Goal: Use online tool/utility: Utilize a website feature to perform a specific function

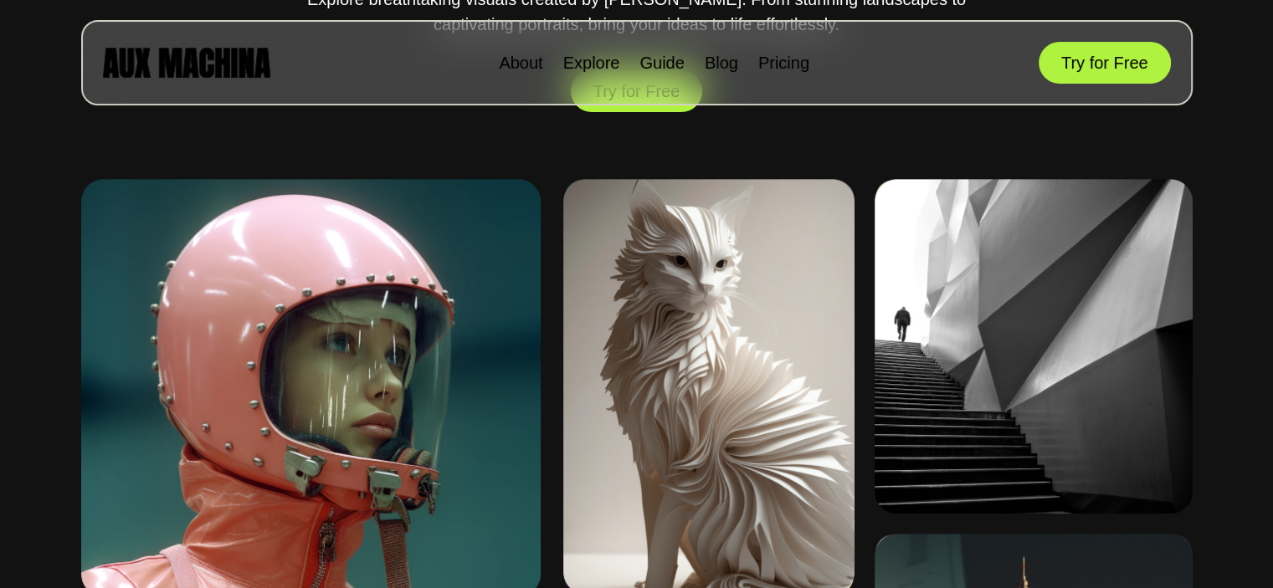
scroll to position [837, 0]
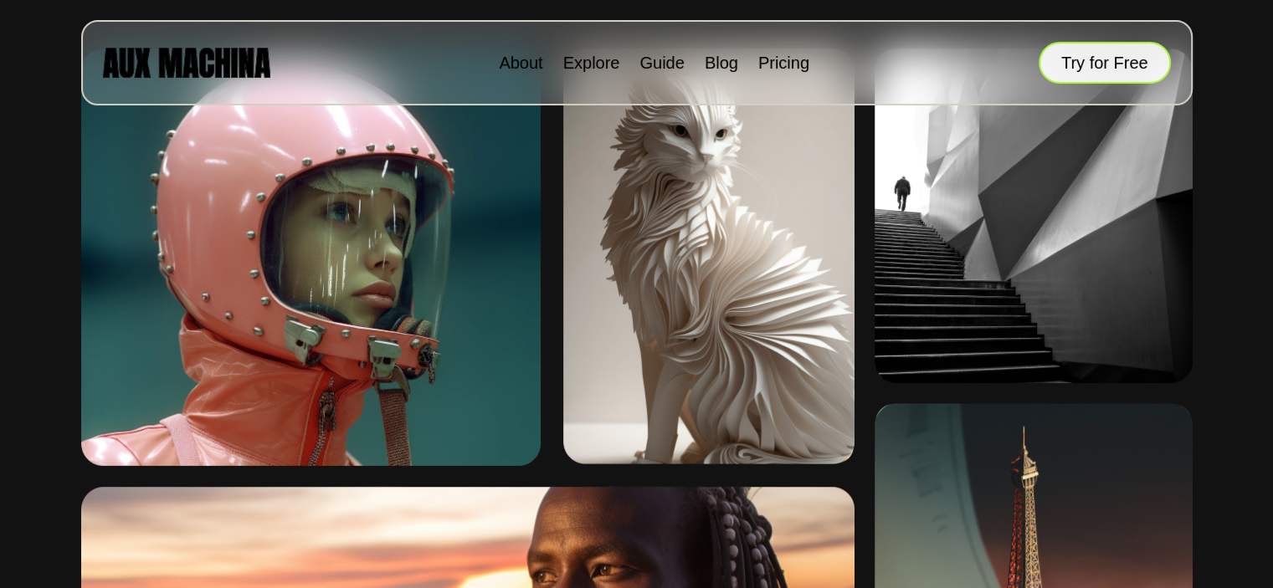
click at [1092, 74] on button "Try for Free" at bounding box center [1105, 63] width 132 height 42
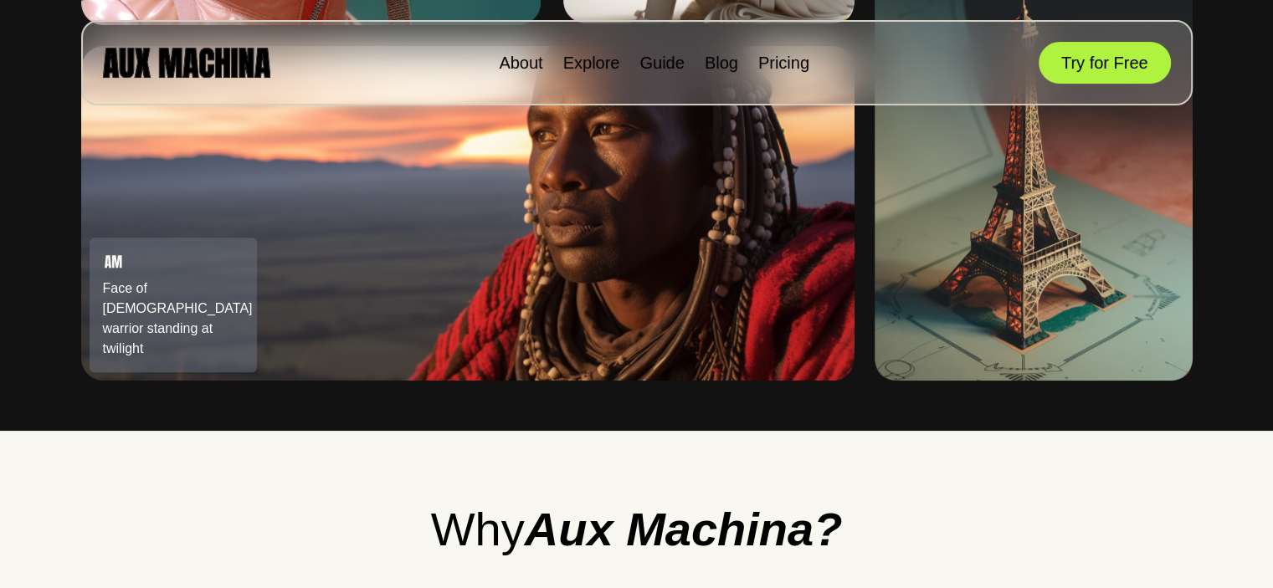
scroll to position [1339, 0]
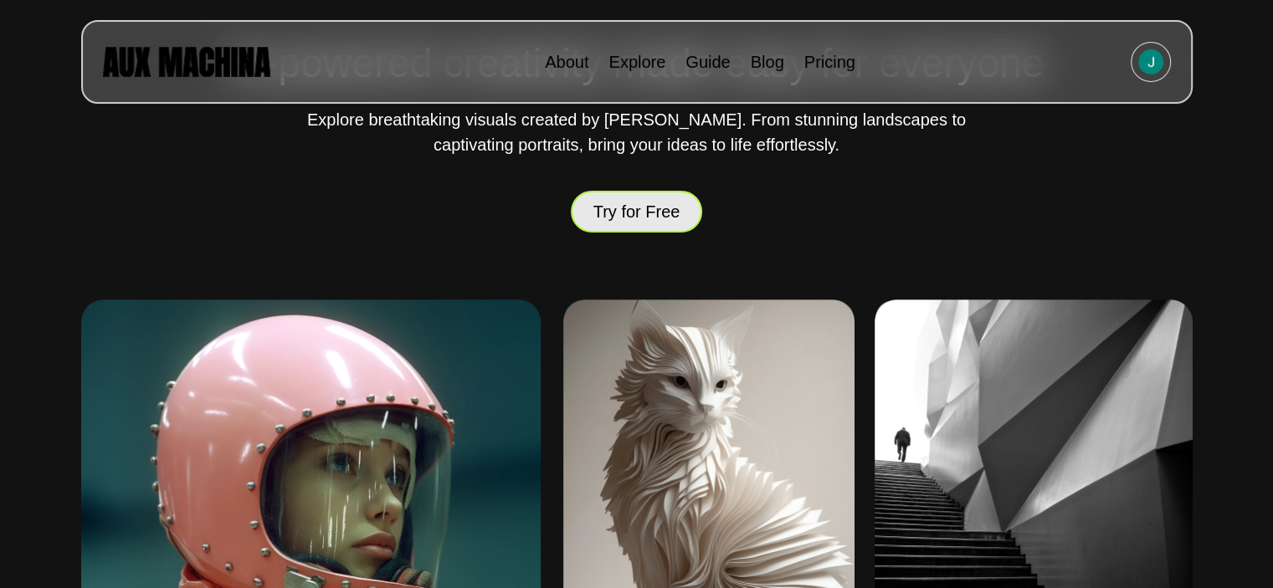
scroll to position [803, 0]
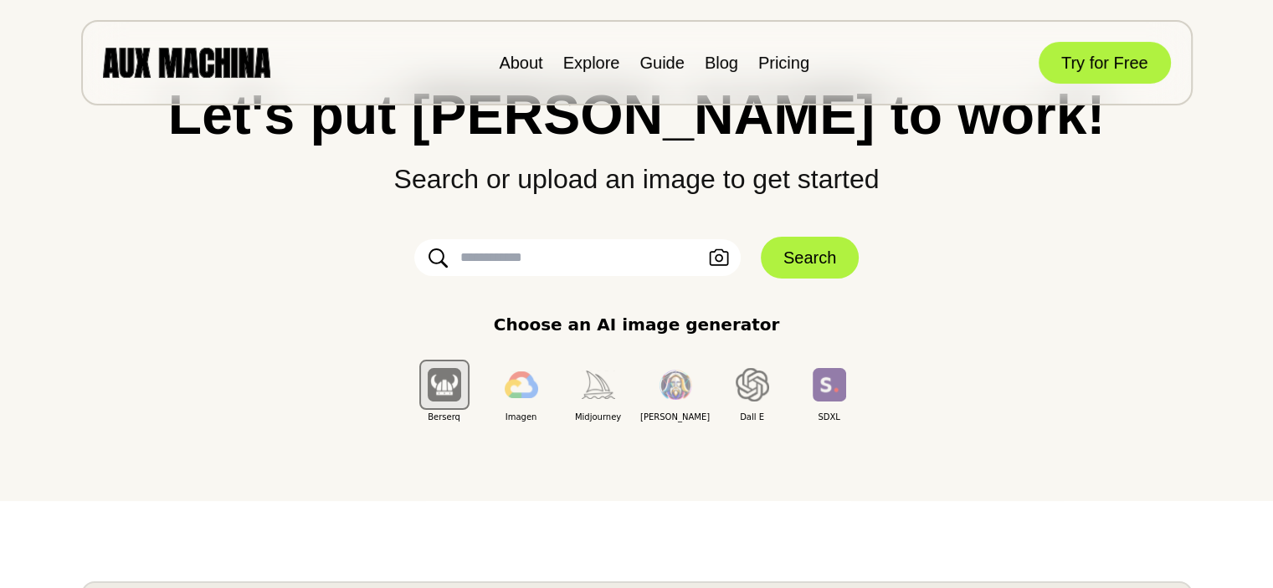
scroll to position [167, 0]
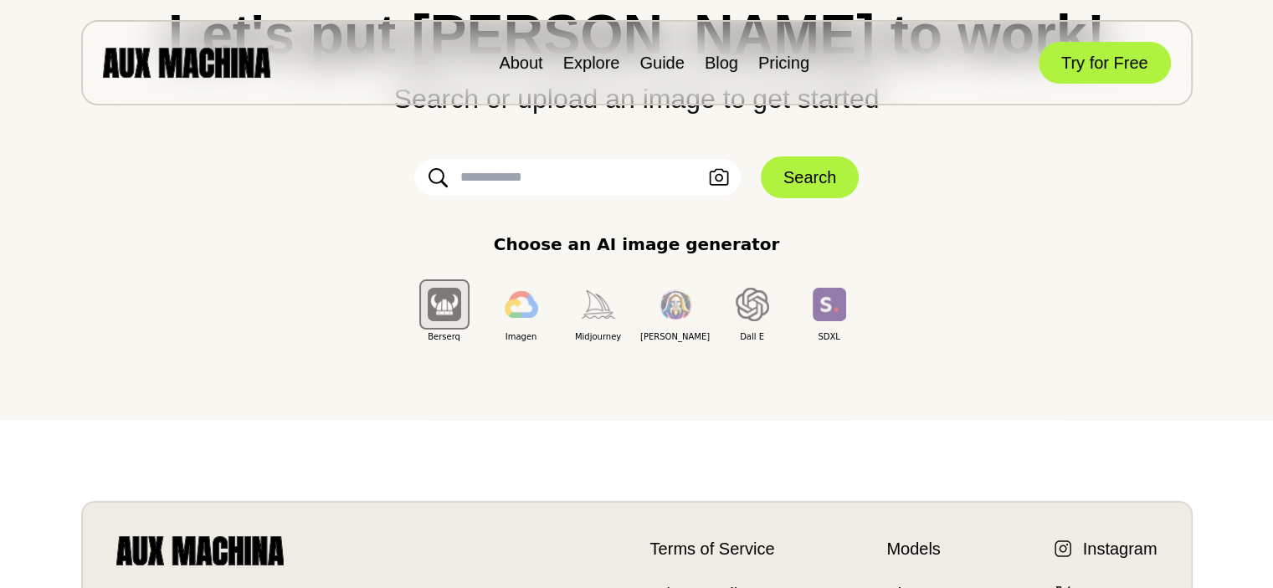
click at [563, 171] on input "text" at bounding box center [577, 177] width 326 height 37
click at [551, 177] on input "text" at bounding box center [577, 177] width 326 height 37
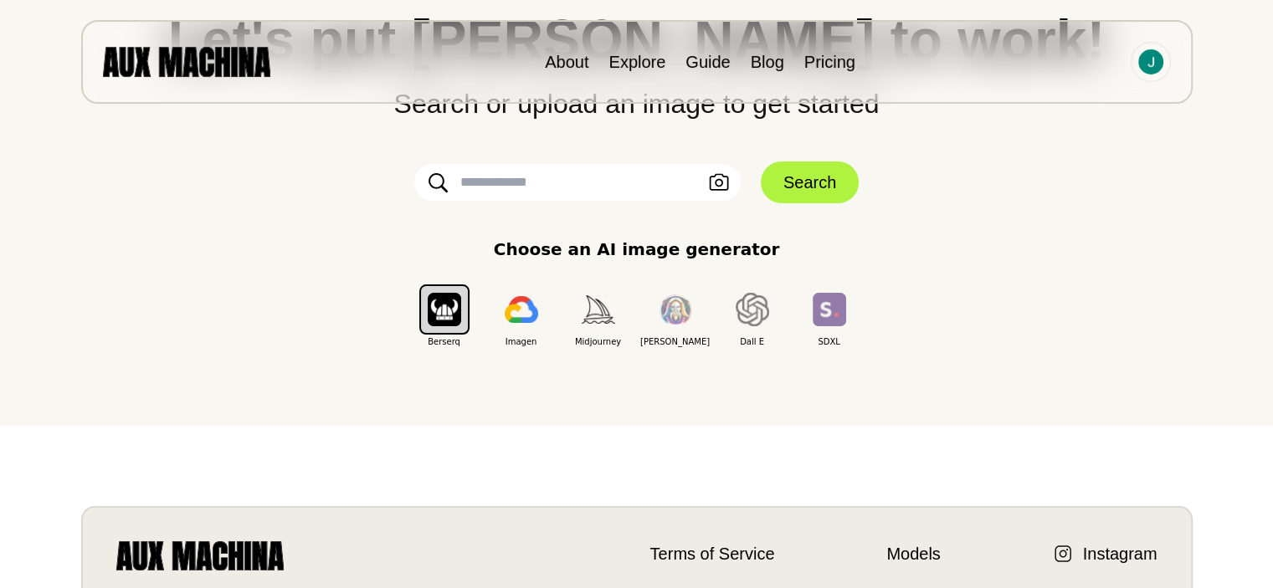
scroll to position [161, 0]
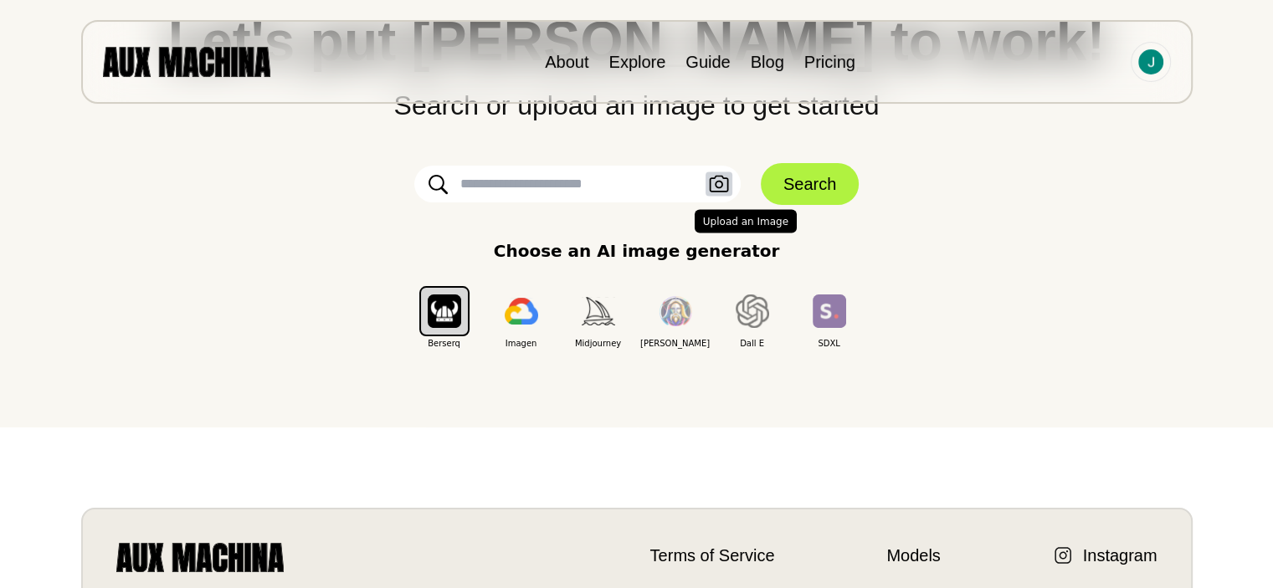
click at [707, 176] on button "Upload an Image" at bounding box center [719, 184] width 27 height 24
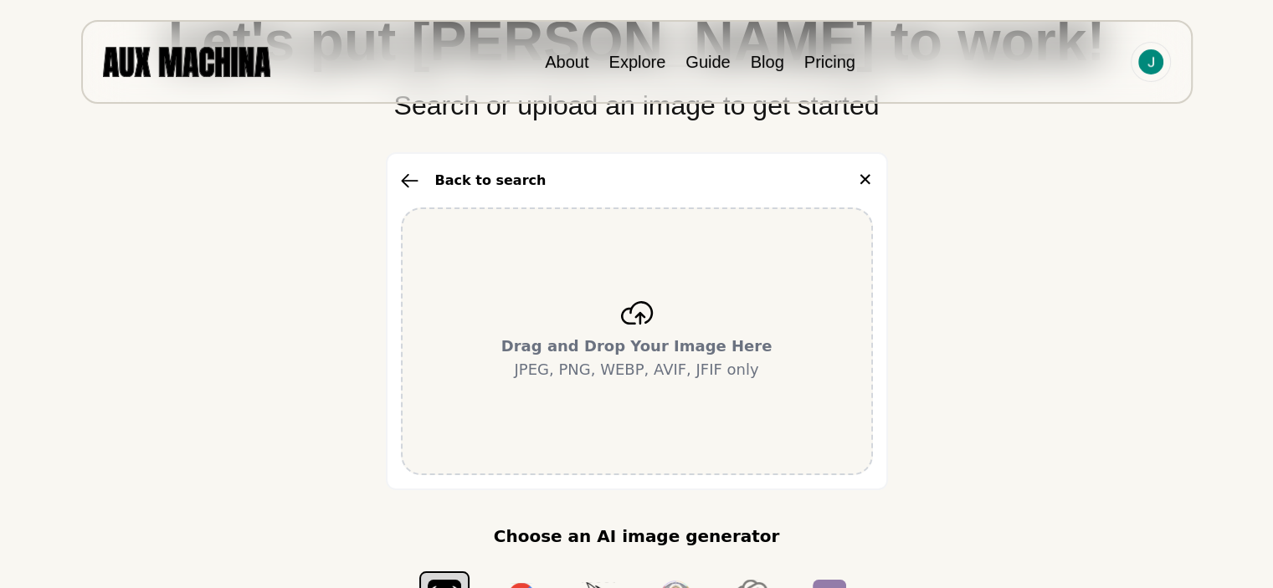
click at [628, 311] on icon at bounding box center [636, 312] width 33 height 23
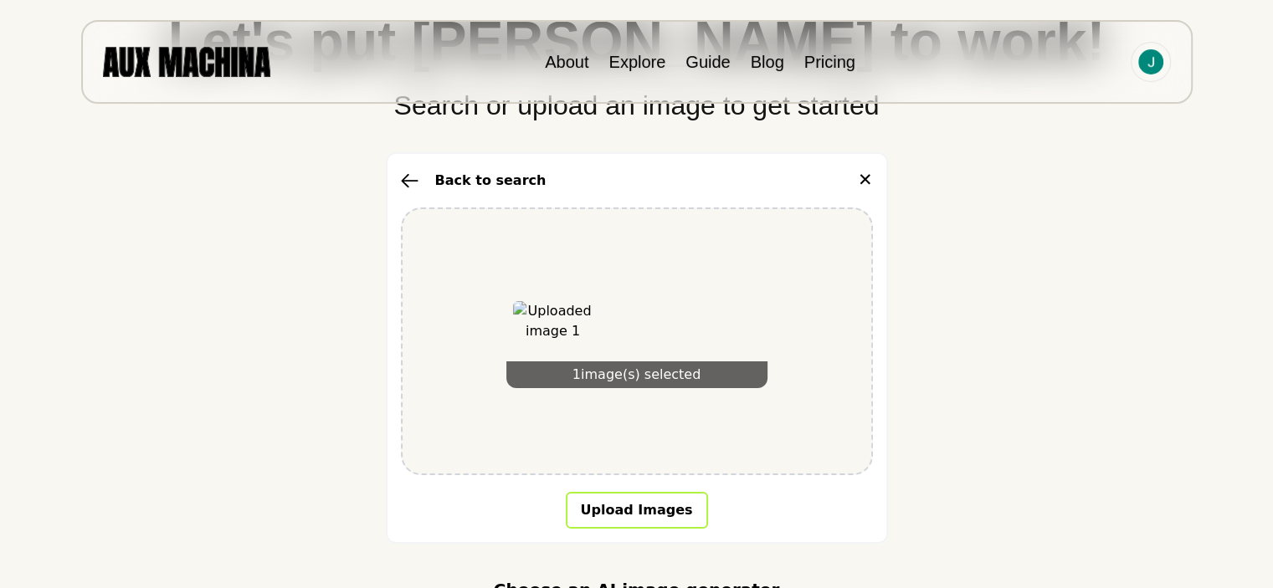
click at [635, 507] on button "Upload Images" at bounding box center [637, 510] width 142 height 37
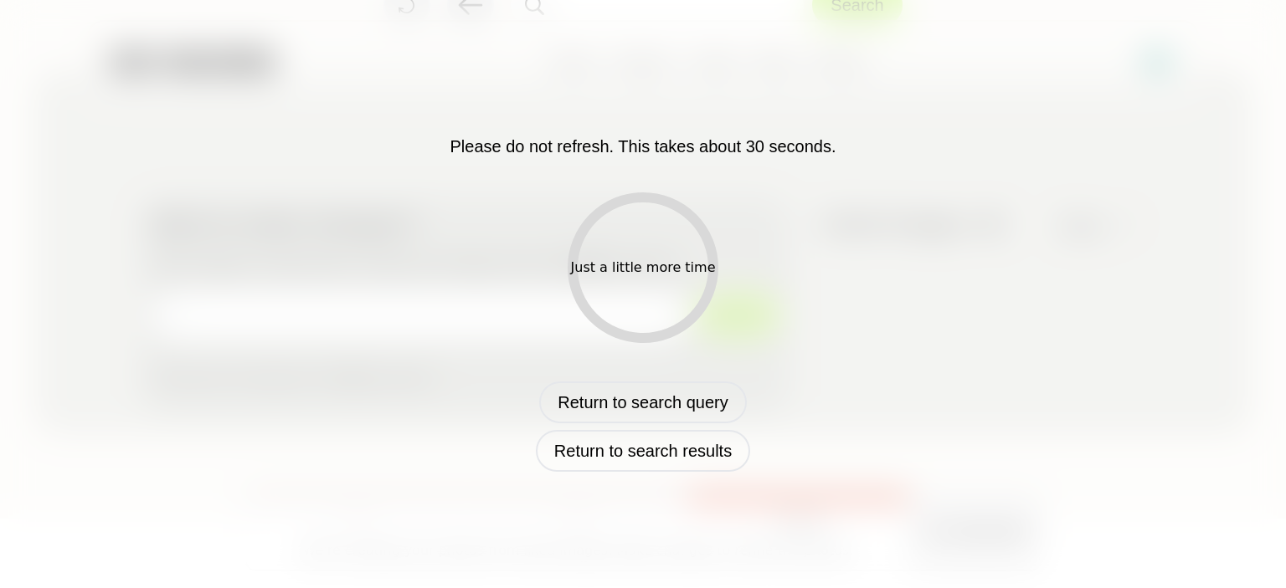
click at [626, 224] on div "Just a little more time" at bounding box center [643, 268] width 151 height 151
click at [820, 255] on div "Please do not refresh. This takes about 30 seconds. Just a little more time Ret…" at bounding box center [643, 294] width 876 height 355
drag, startPoint x: 663, startPoint y: 451, endPoint x: 875, endPoint y: 321, distance: 248.4
click at [875, 321] on div "Please do not refresh. This takes about 30 seconds. Just a little more time Ret…" at bounding box center [643, 294] width 876 height 355
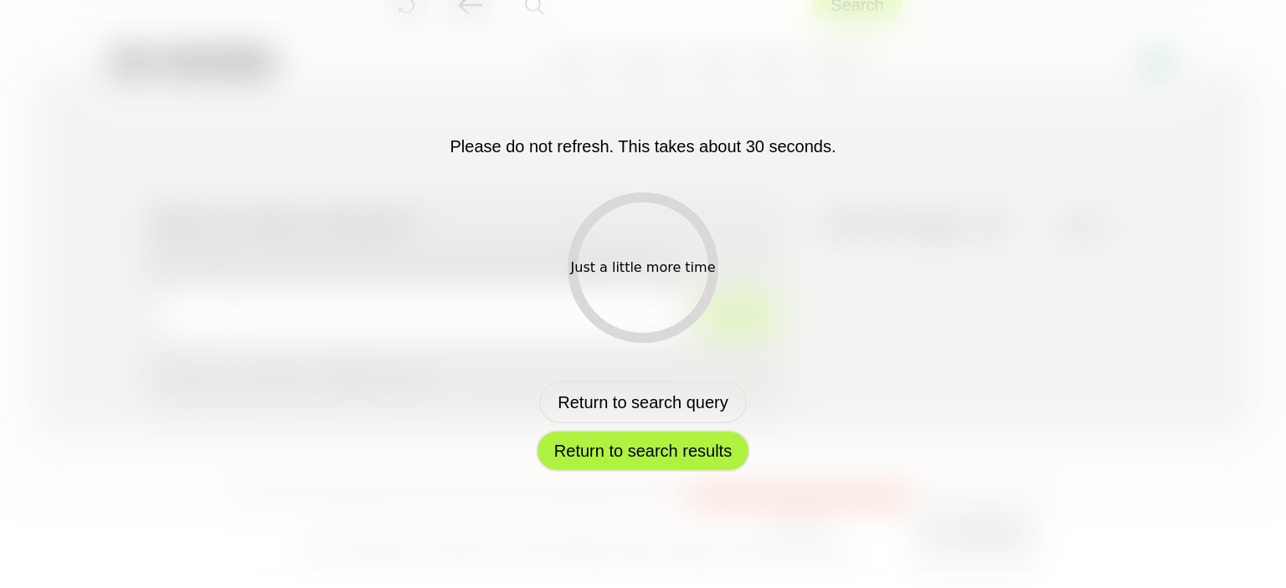
click at [666, 440] on button "Return to search results" at bounding box center [643, 451] width 214 height 42
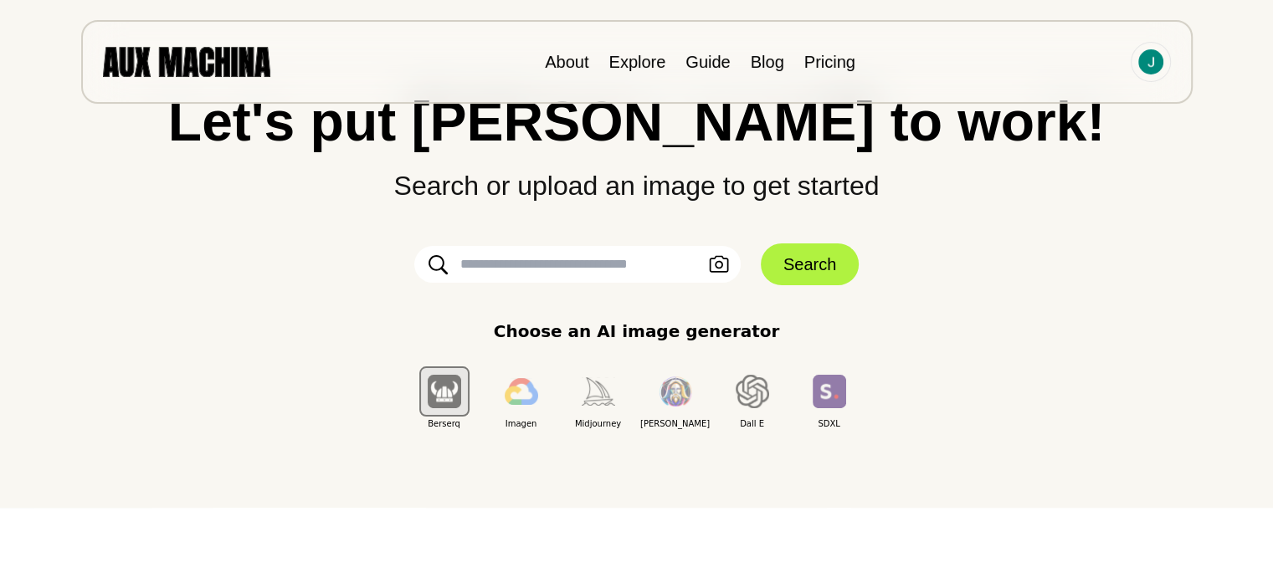
scroll to position [77, 0]
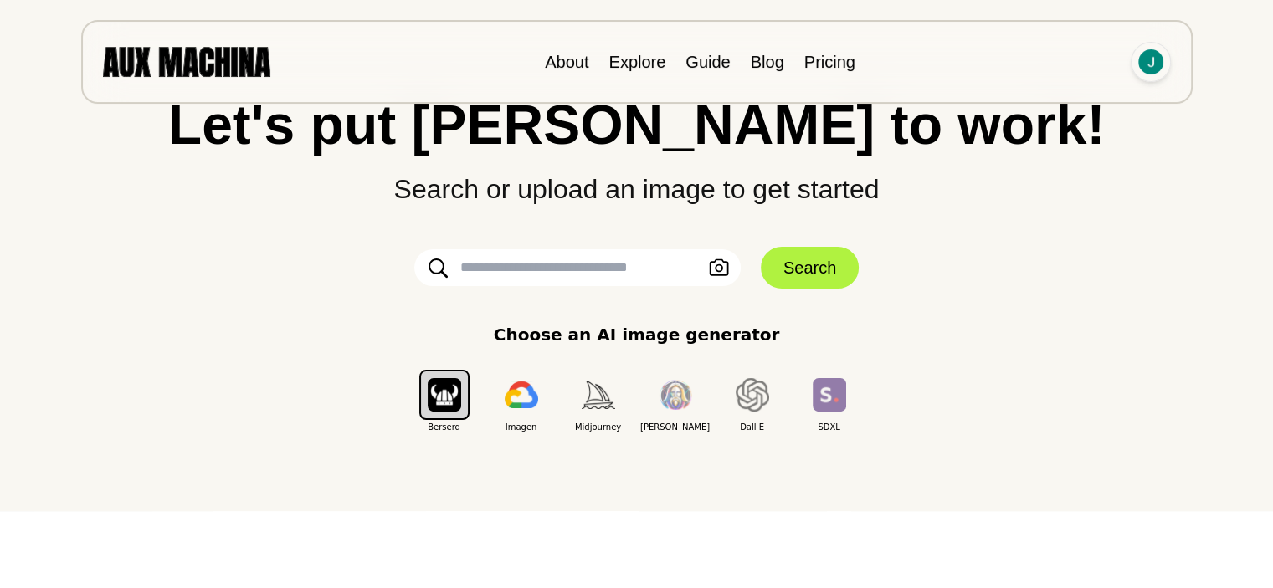
click at [1165, 58] on div at bounding box center [1151, 62] width 40 height 40
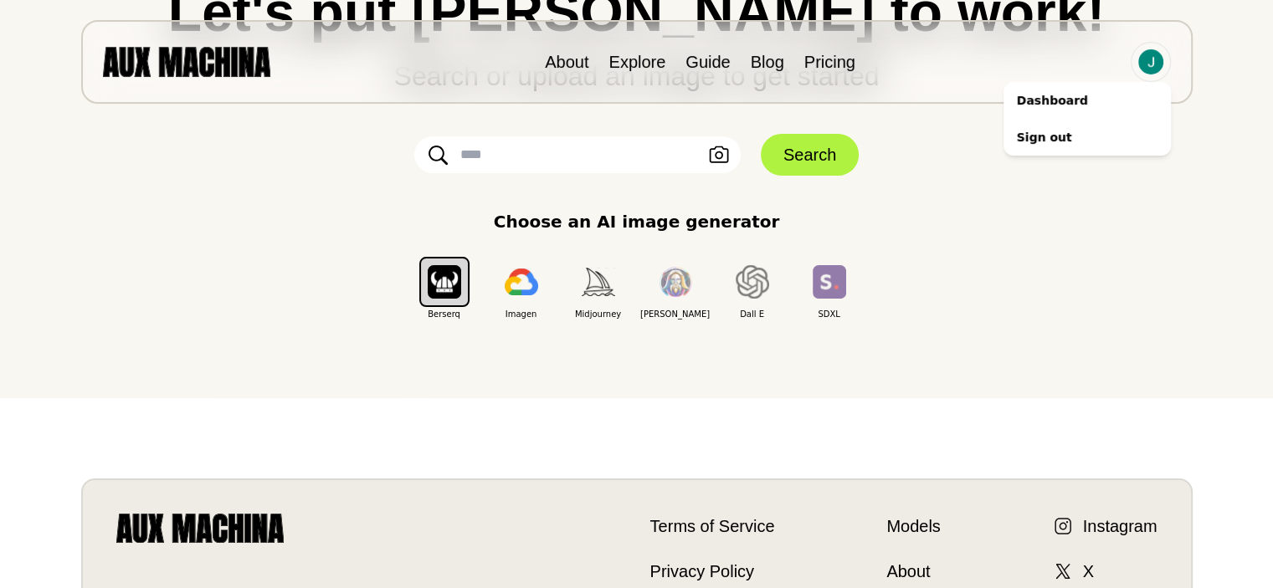
scroll to position [161, 0]
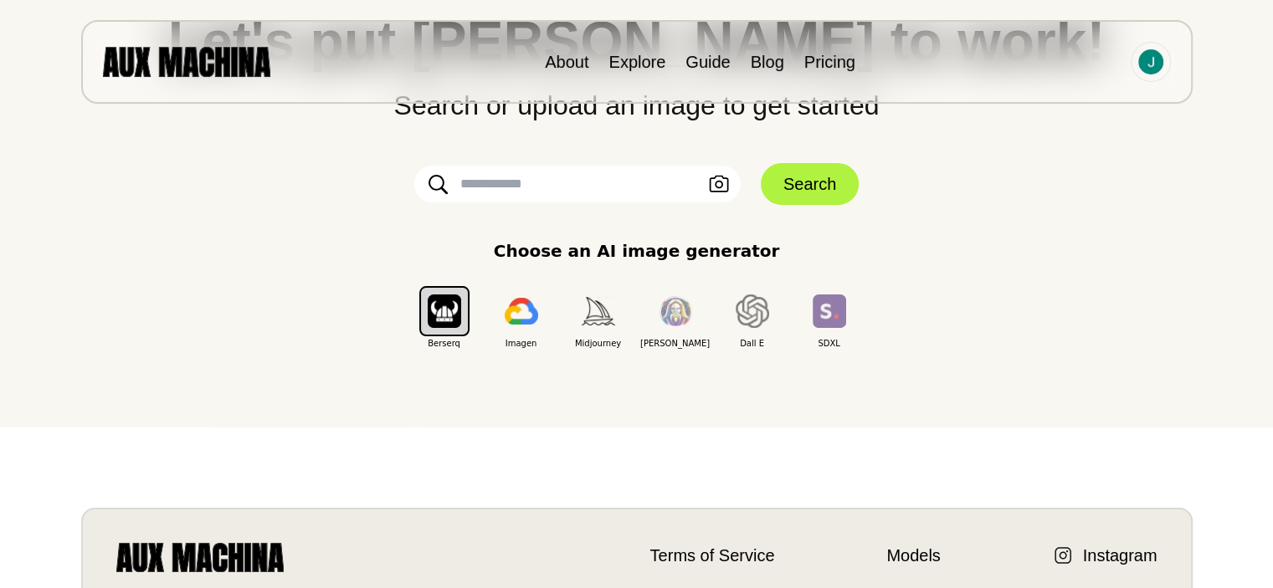
click at [566, 198] on input "text" at bounding box center [577, 184] width 326 height 37
click at [522, 308] on img "button" at bounding box center [521, 311] width 33 height 27
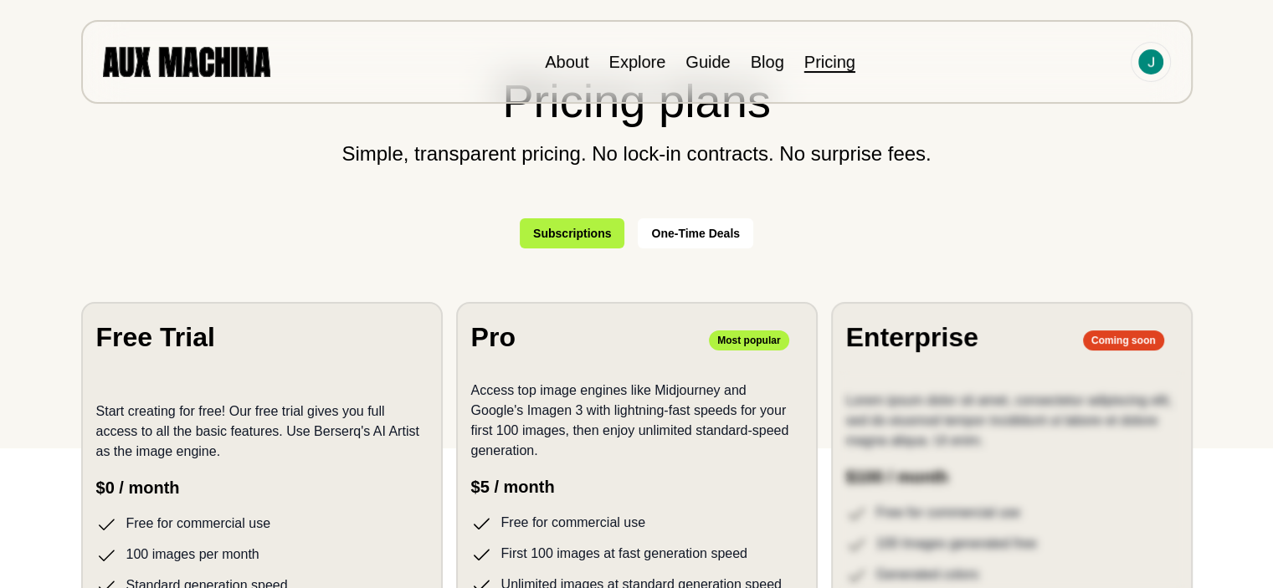
scroll to position [335, 0]
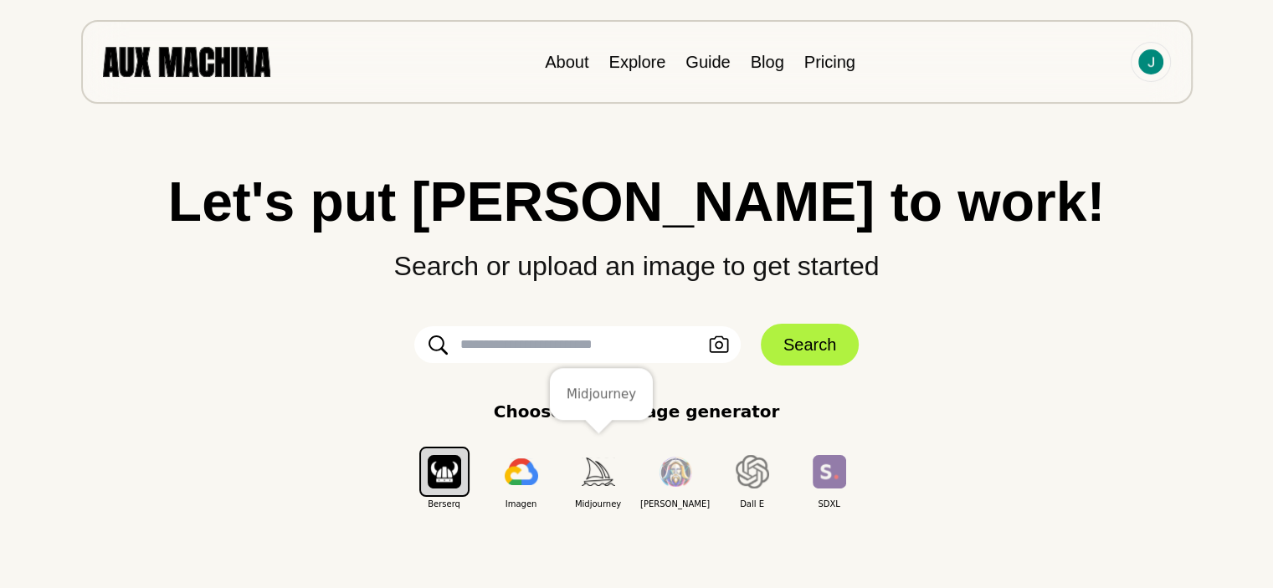
click at [603, 477] on img "button" at bounding box center [598, 472] width 33 height 28
click at [629, 349] on input "text" at bounding box center [577, 344] width 326 height 37
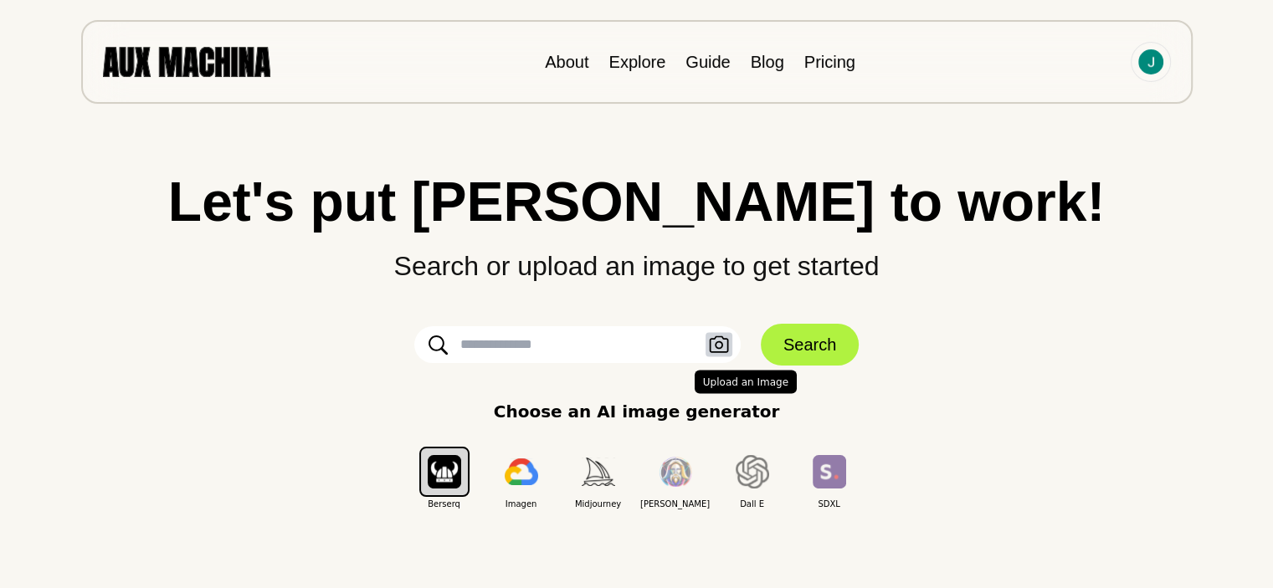
click at [722, 346] on icon "button" at bounding box center [718, 345] width 19 height 17
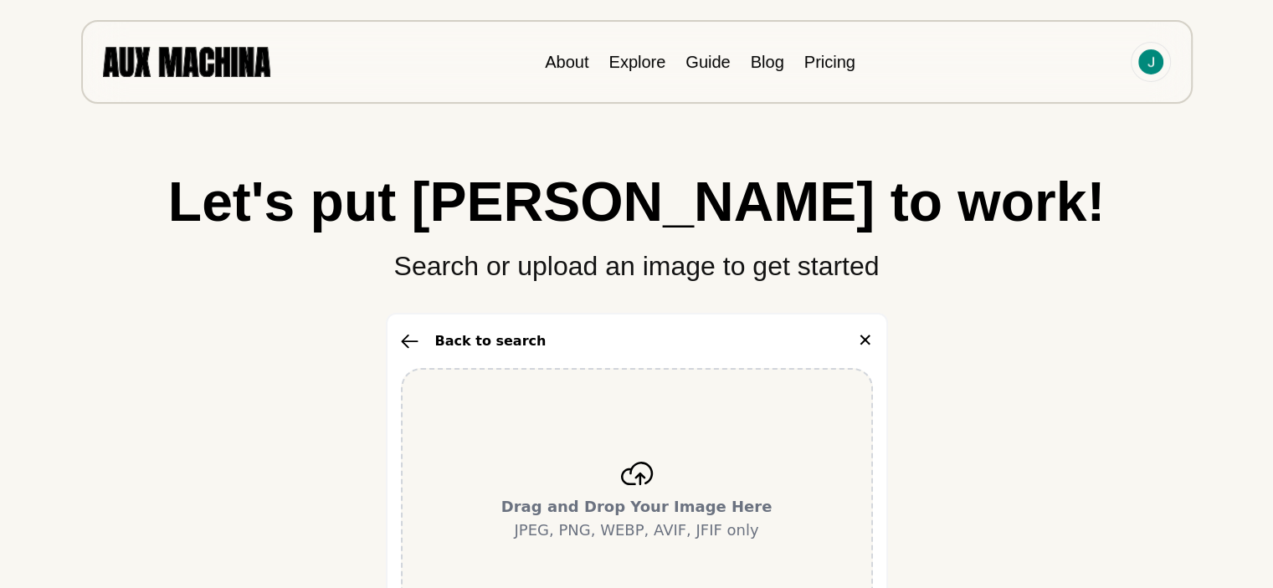
click at [563, 447] on div "Drag and Drop Your Image Here JPEG, PNG, WEBP, AVIF, JFIF only" at bounding box center [637, 502] width 472 height 268
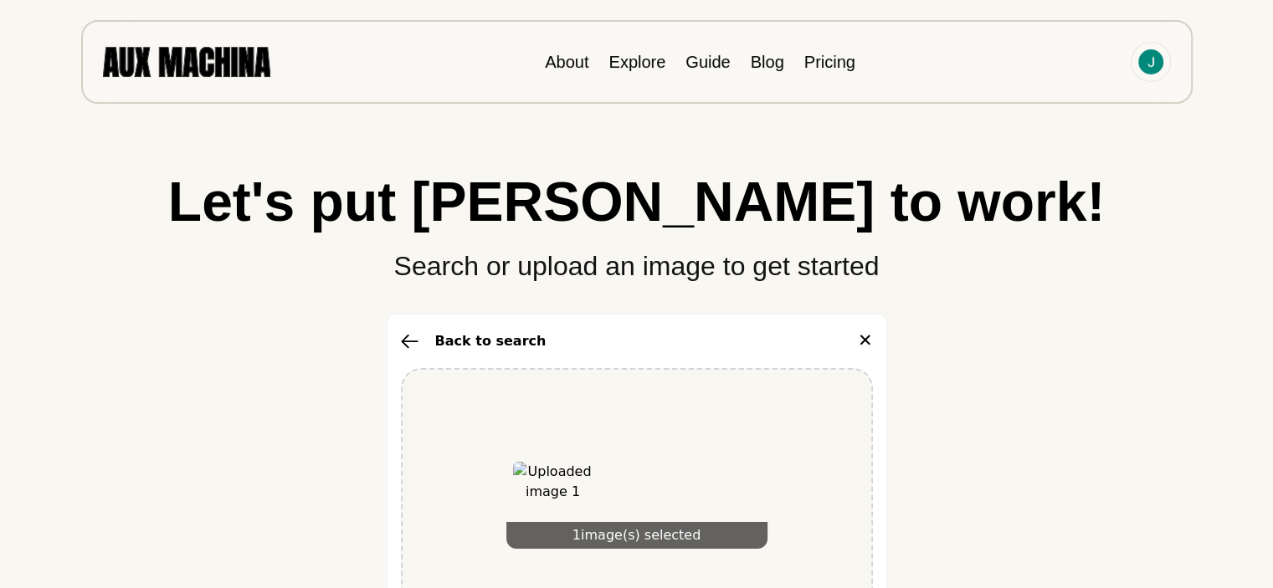
scroll to position [251, 0]
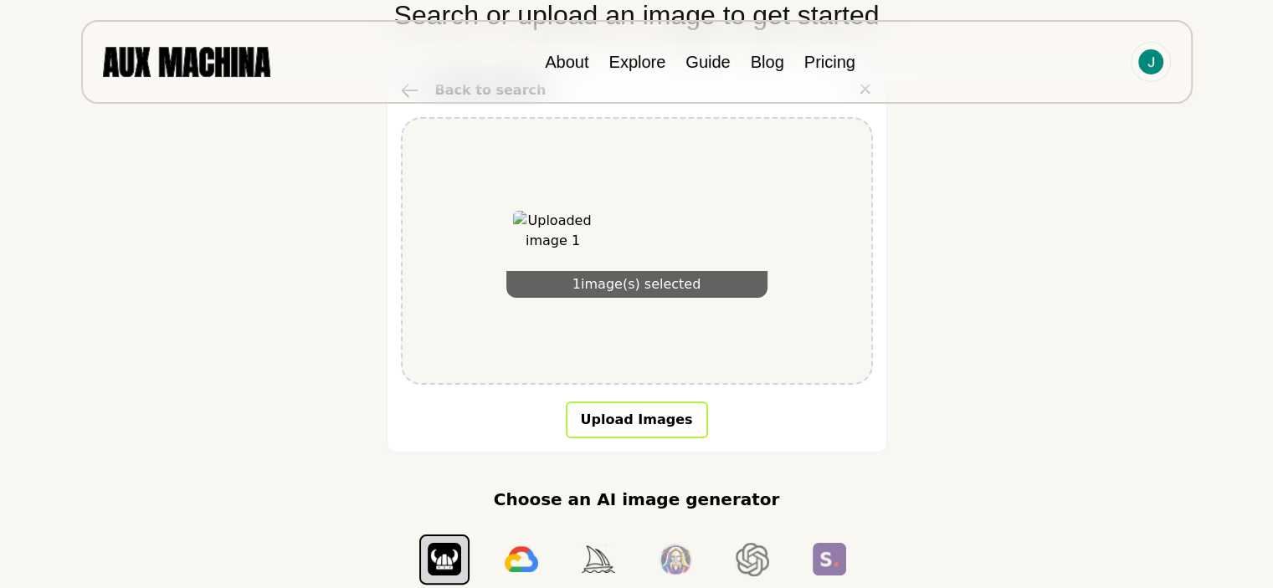
click at [656, 415] on button "Upload Images" at bounding box center [637, 420] width 142 height 37
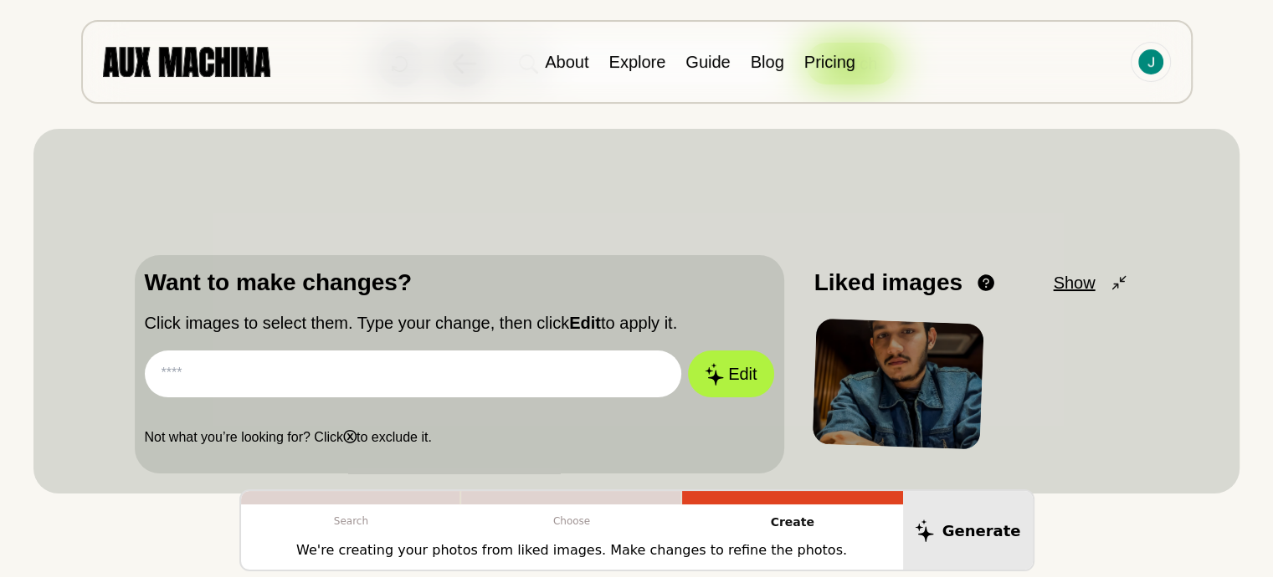
scroll to position [84, 0]
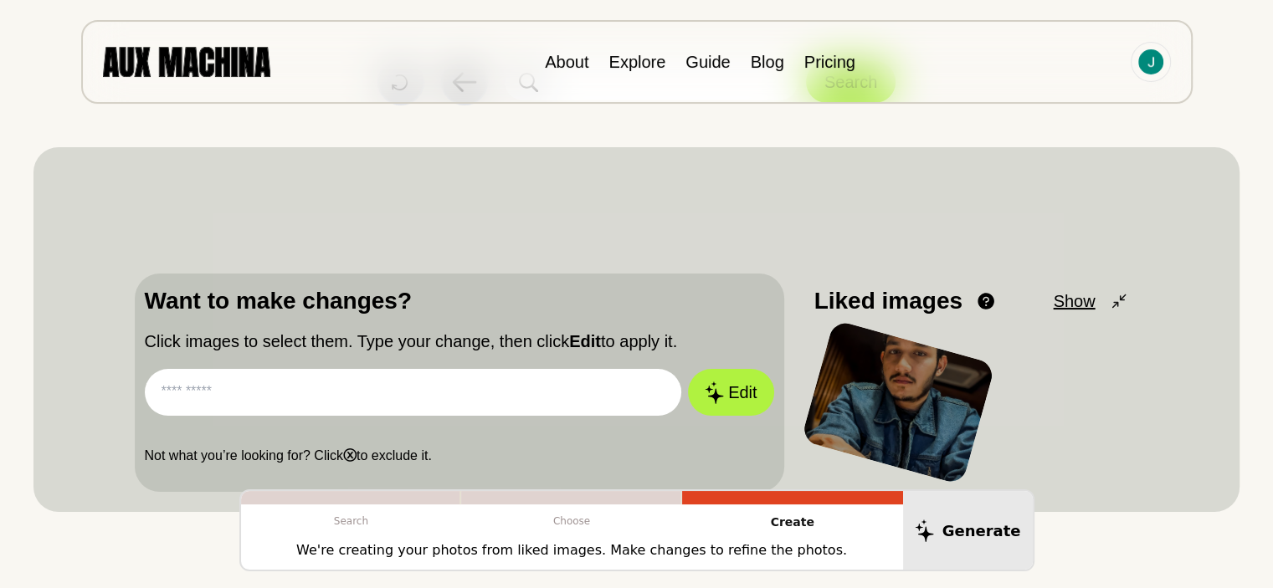
click at [1025, 177] on img at bounding box center [1018, 177] width 241 height 0
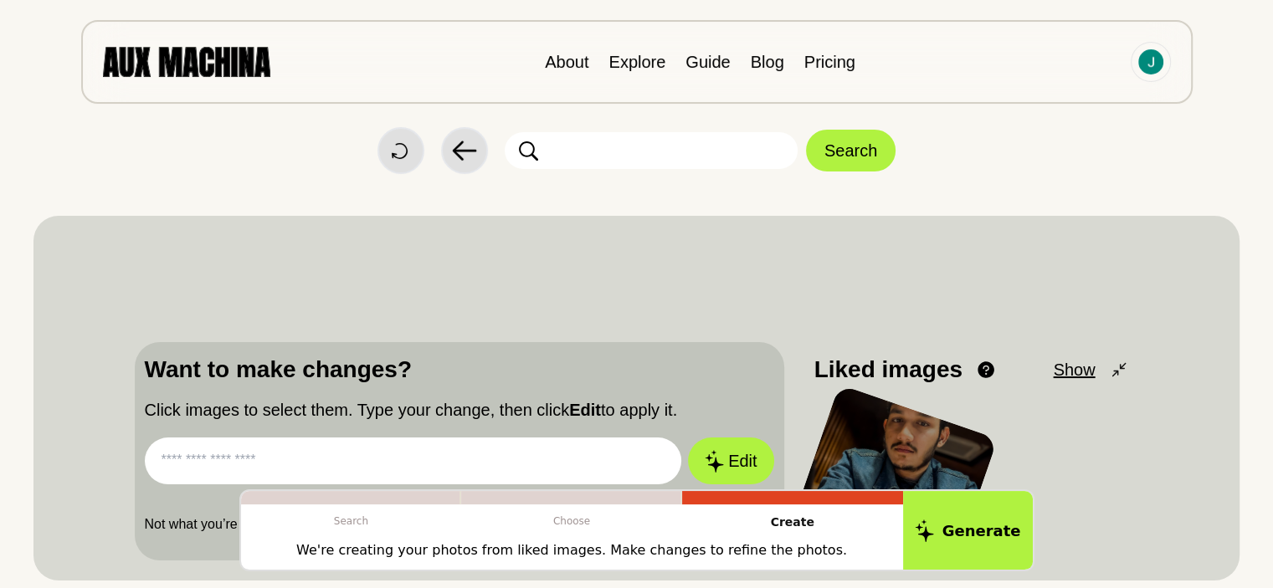
scroll to position [0, 0]
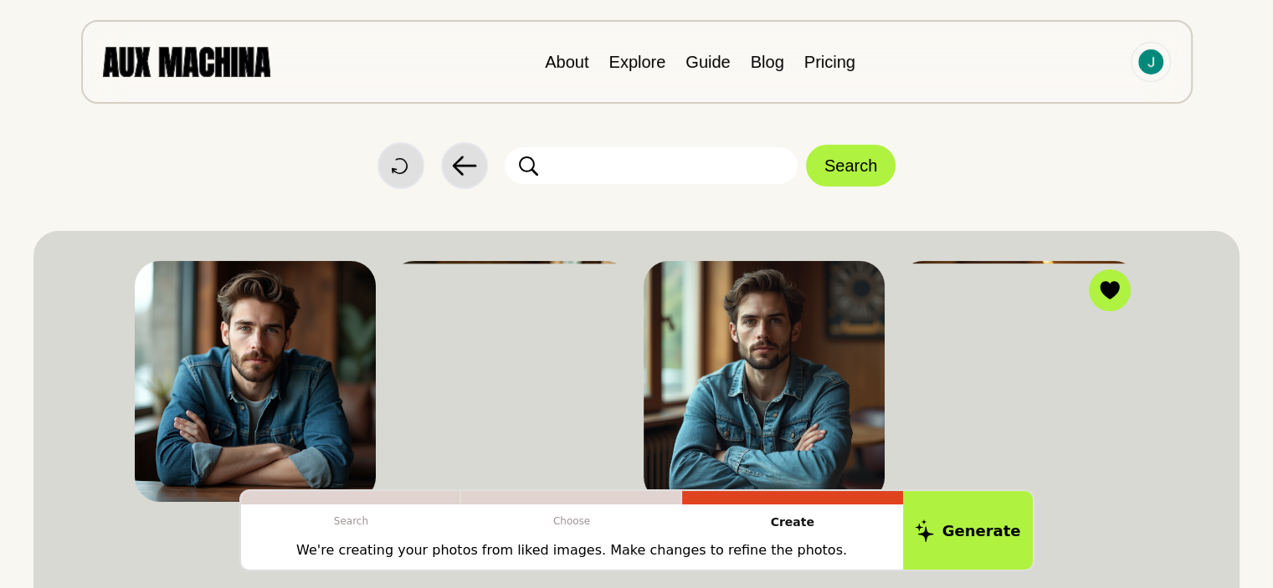
click at [640, 160] on input "text" at bounding box center [651, 165] width 293 height 37
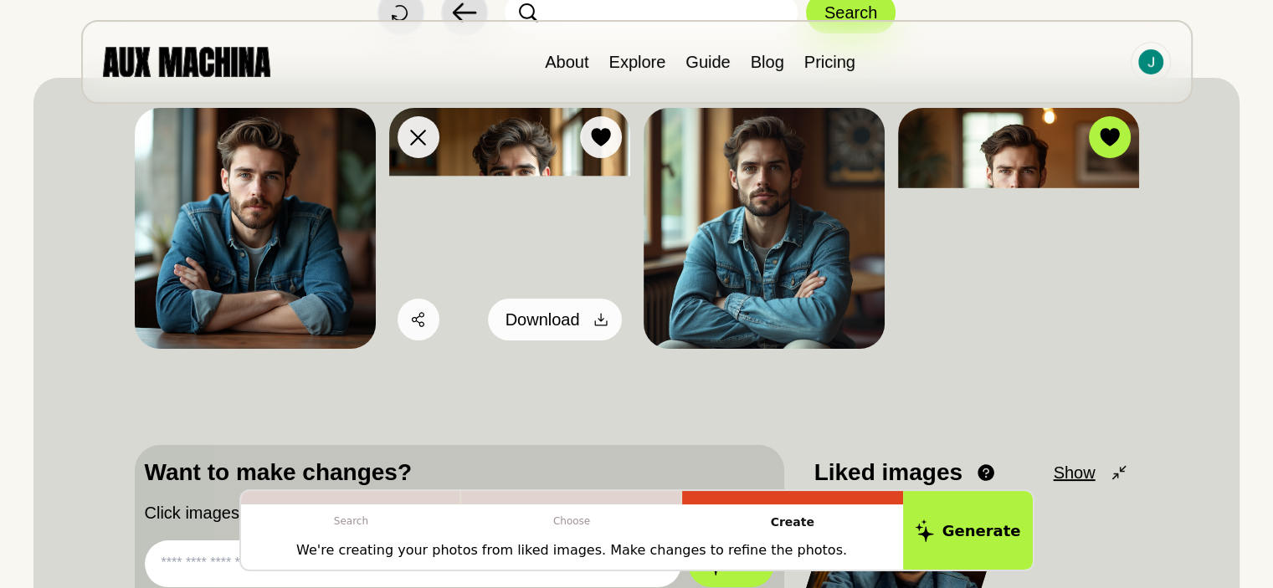
scroll to position [251, 0]
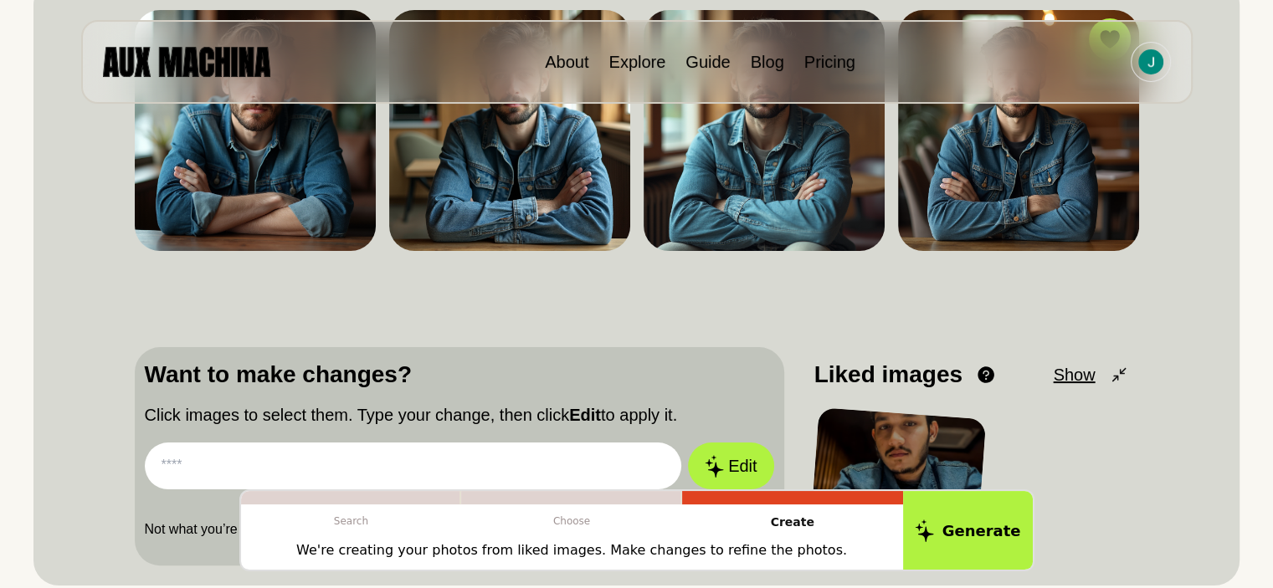
click at [433, 457] on input "text" at bounding box center [413, 466] width 537 height 47
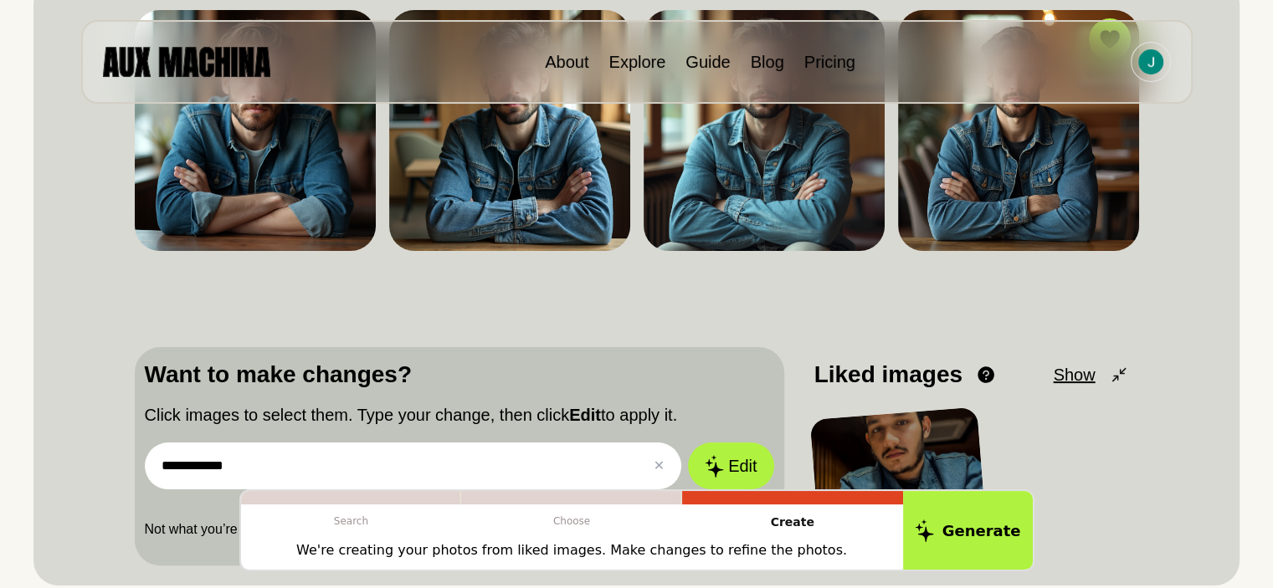
type input "**********"
click at [688, 443] on button "Edit" at bounding box center [730, 466] width 85 height 47
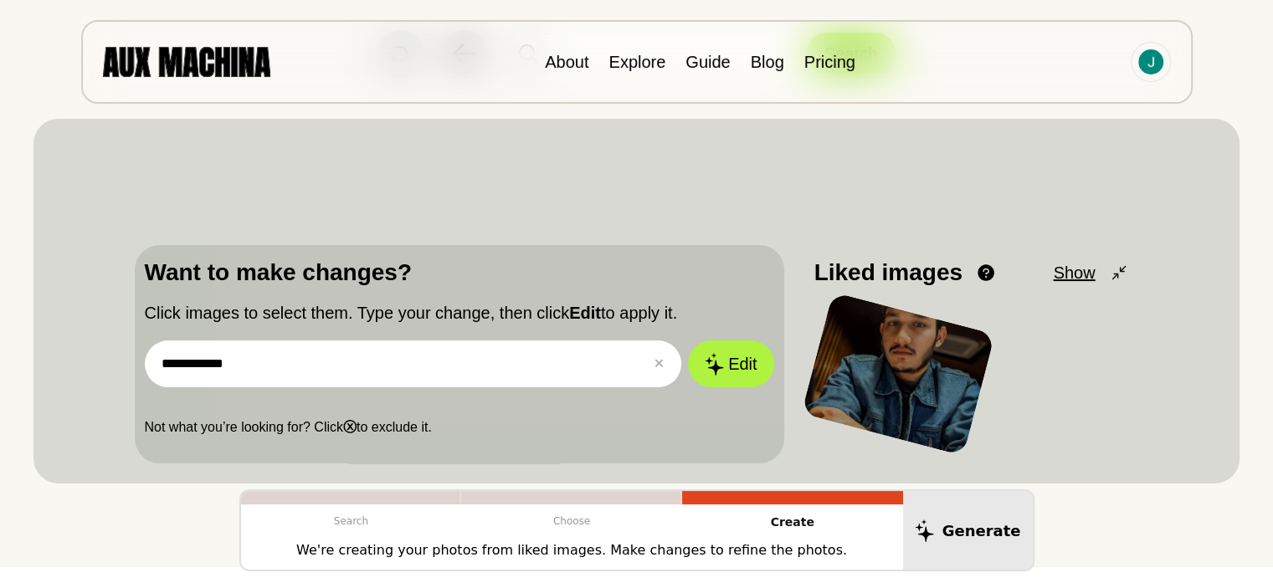
scroll to position [84, 0]
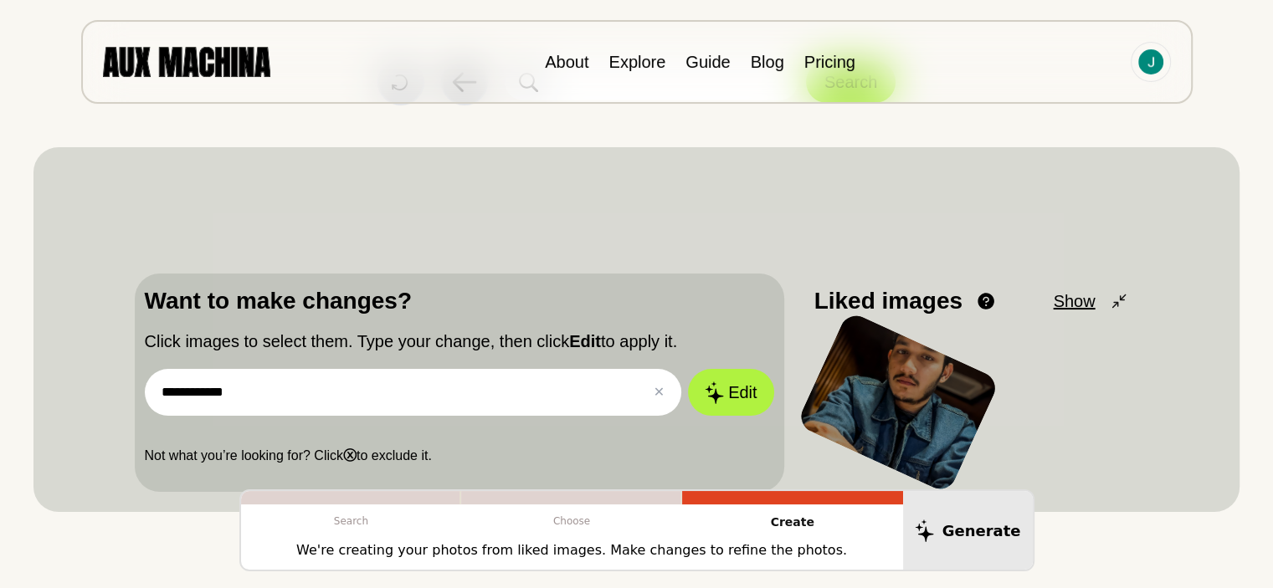
click at [311, 177] on img at bounding box center [255, 177] width 241 height 0
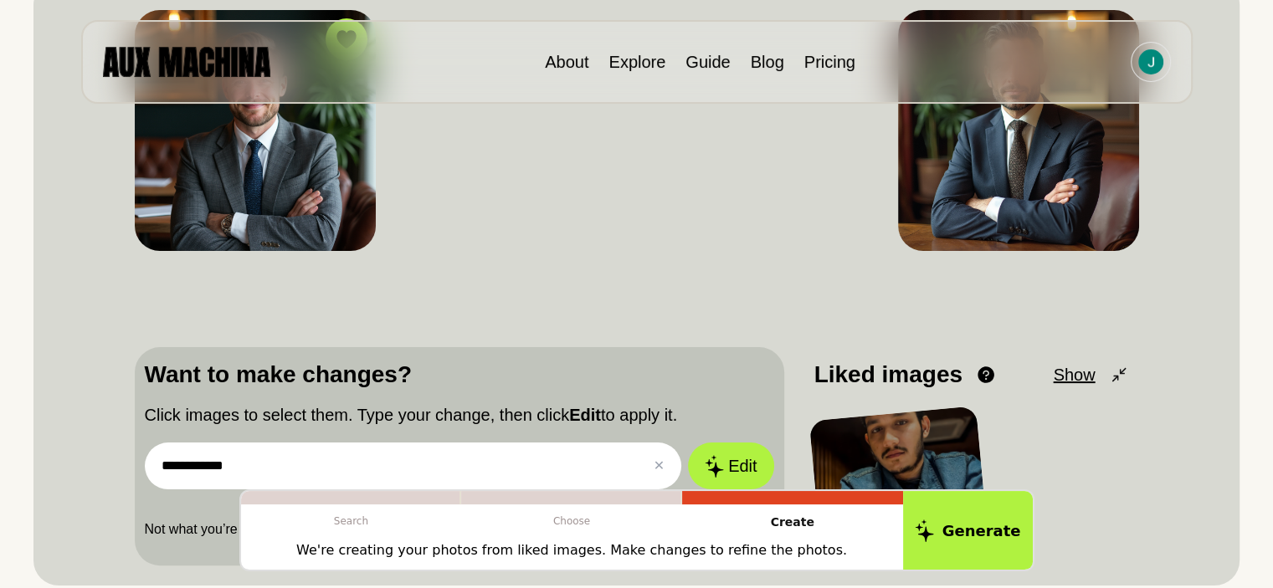
scroll to position [419, 0]
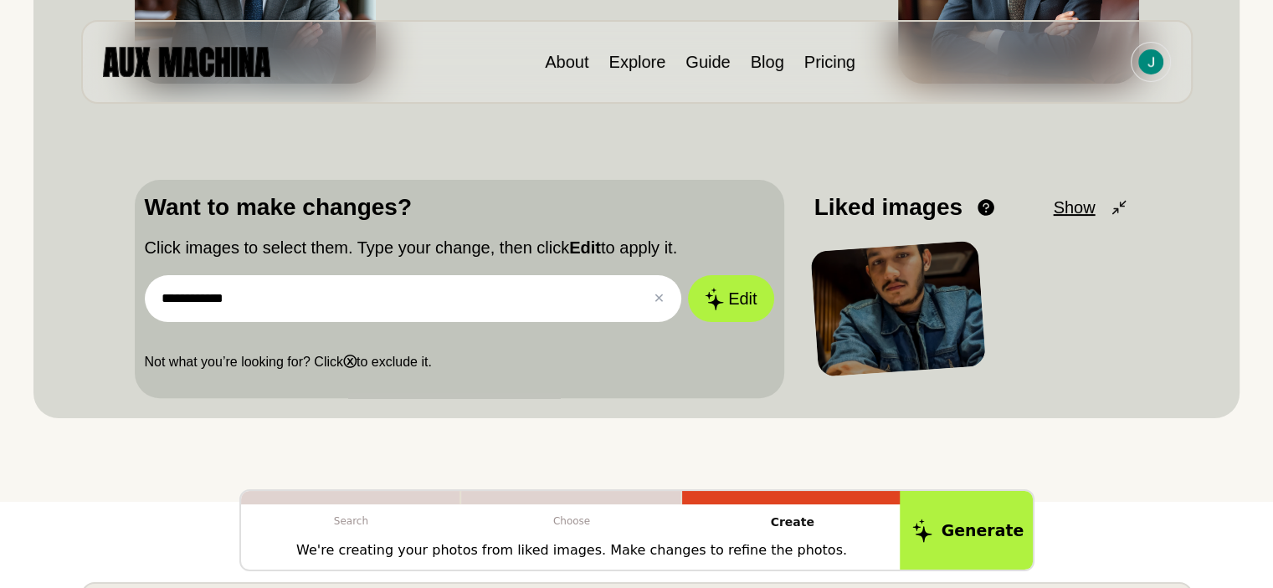
click at [975, 530] on button "Generate" at bounding box center [968, 531] width 136 height 83
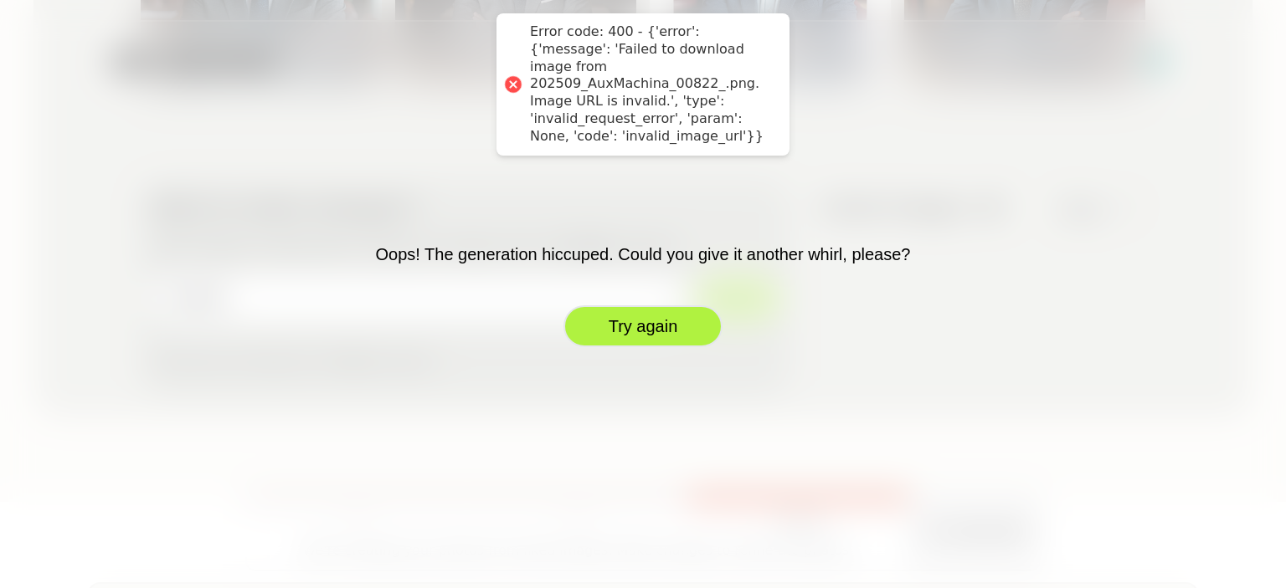
click at [598, 341] on button "Try again" at bounding box center [642, 327] width 159 height 42
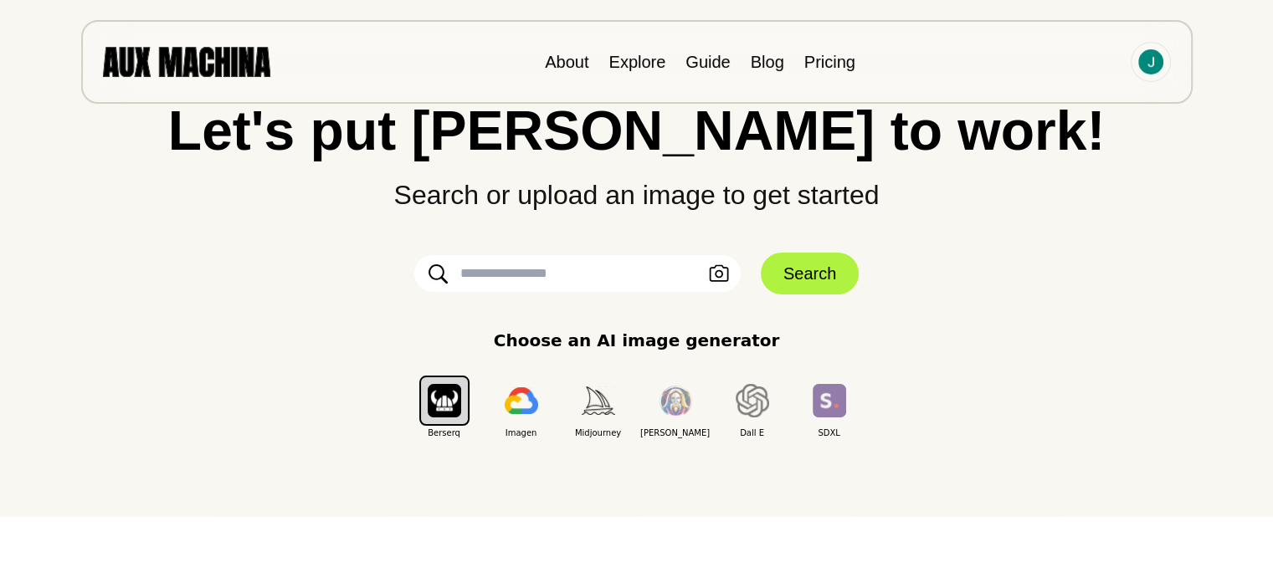
scroll to position [0, 0]
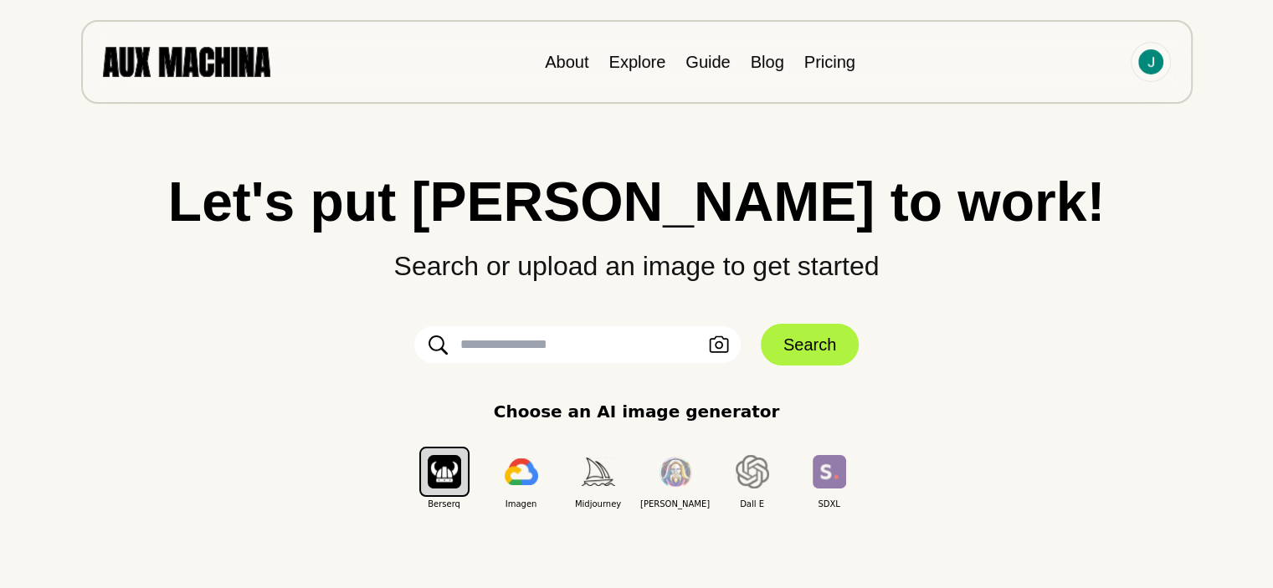
click at [541, 342] on input "text" at bounding box center [577, 344] width 326 height 37
click at [721, 345] on icon "button" at bounding box center [719, 346] width 20 height 18
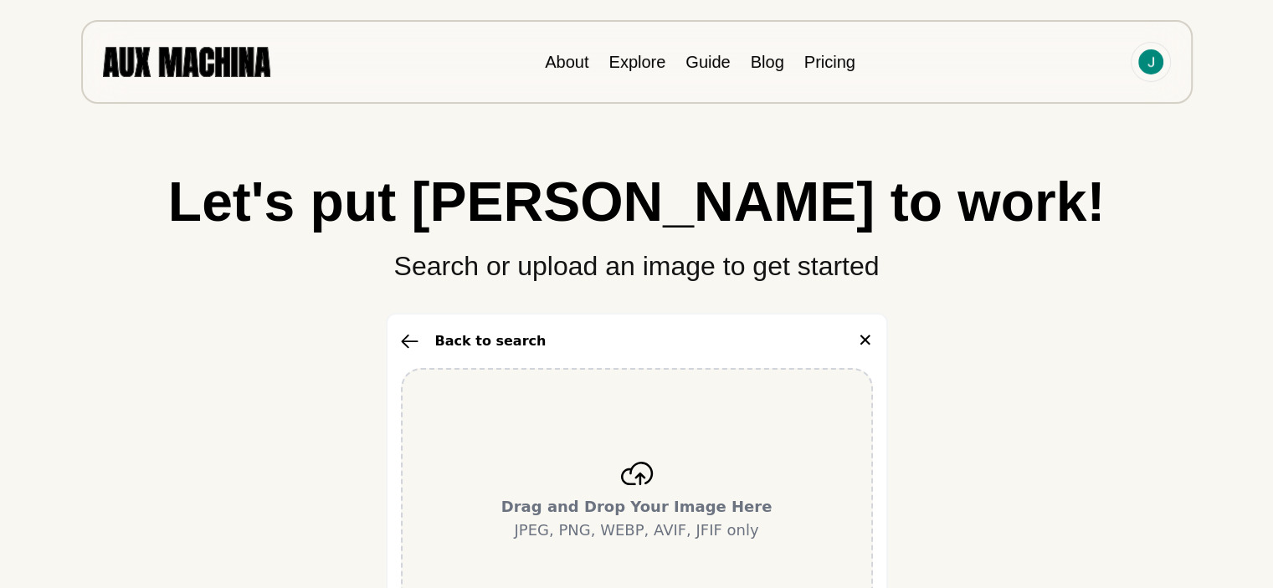
click at [636, 496] on p "Drag and Drop Your Image Here JPEG, PNG, WEBP, AVIF, JFIF only" at bounding box center [636, 519] width 271 height 47
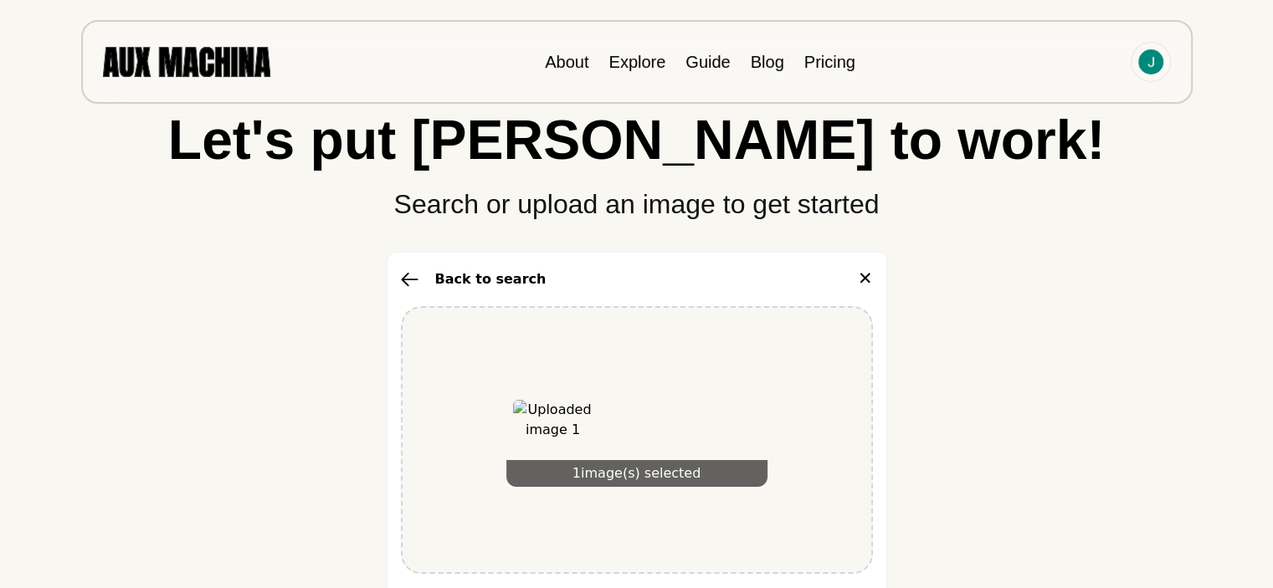
scroll to position [167, 0]
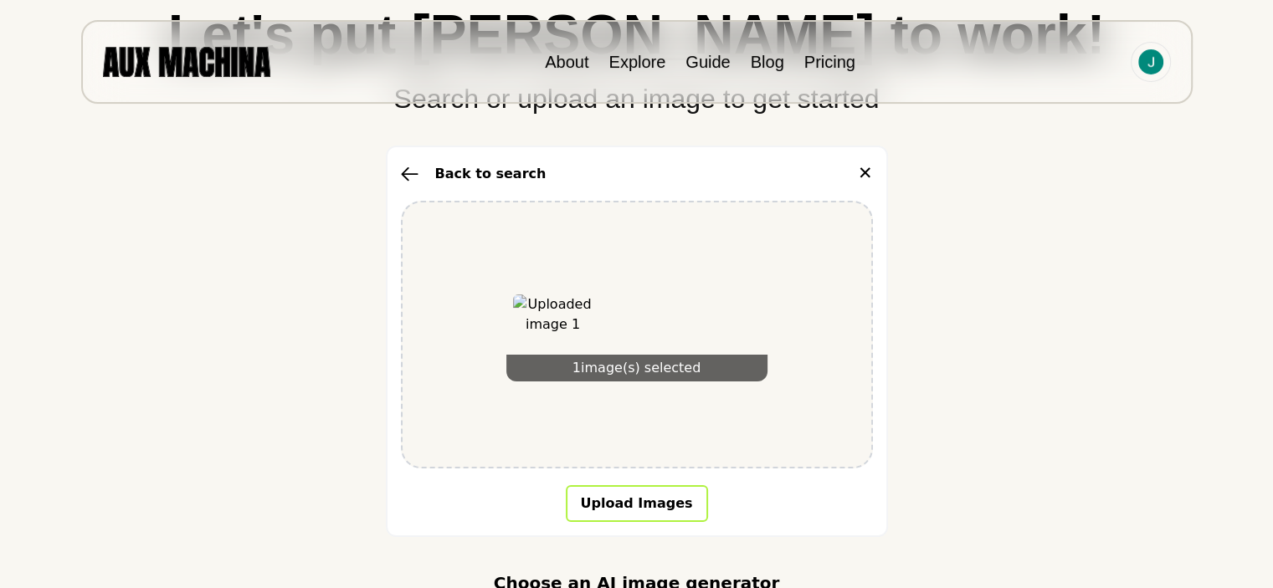
click at [609, 521] on button "Upload Images" at bounding box center [637, 504] width 142 height 37
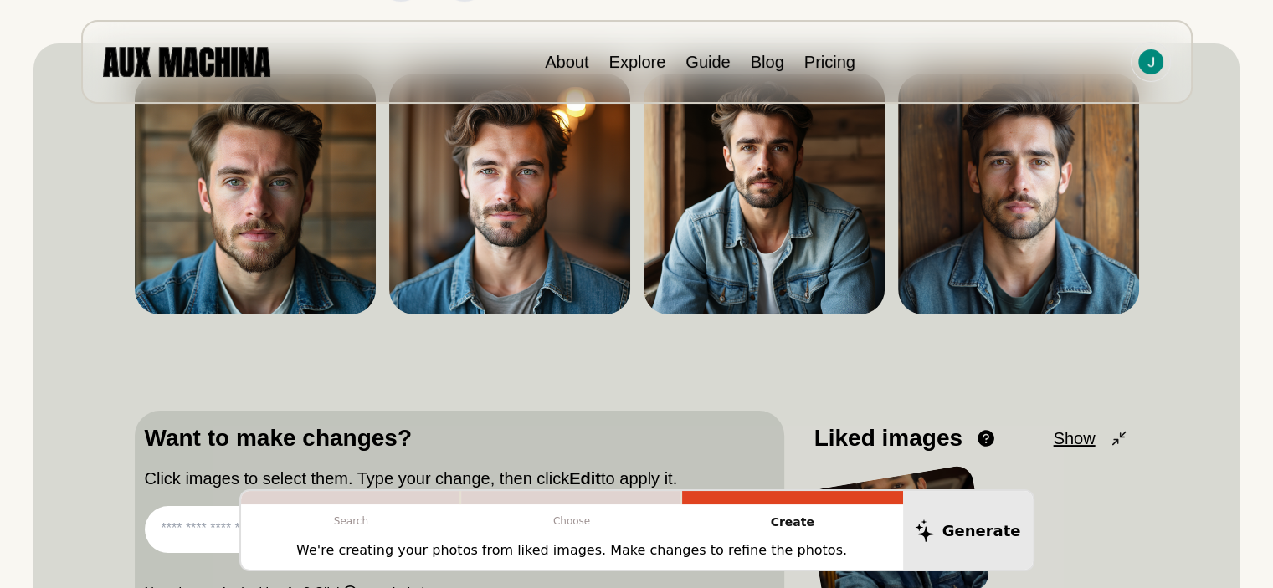
scroll to position [251, 0]
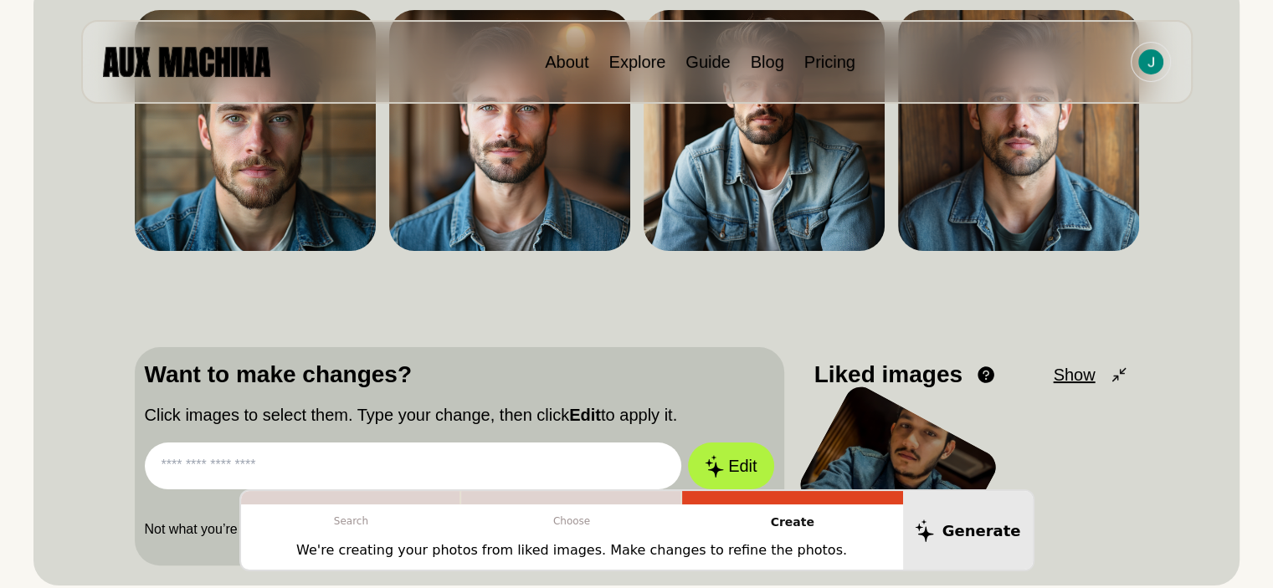
click at [311, 454] on input "text" at bounding box center [413, 466] width 537 height 47
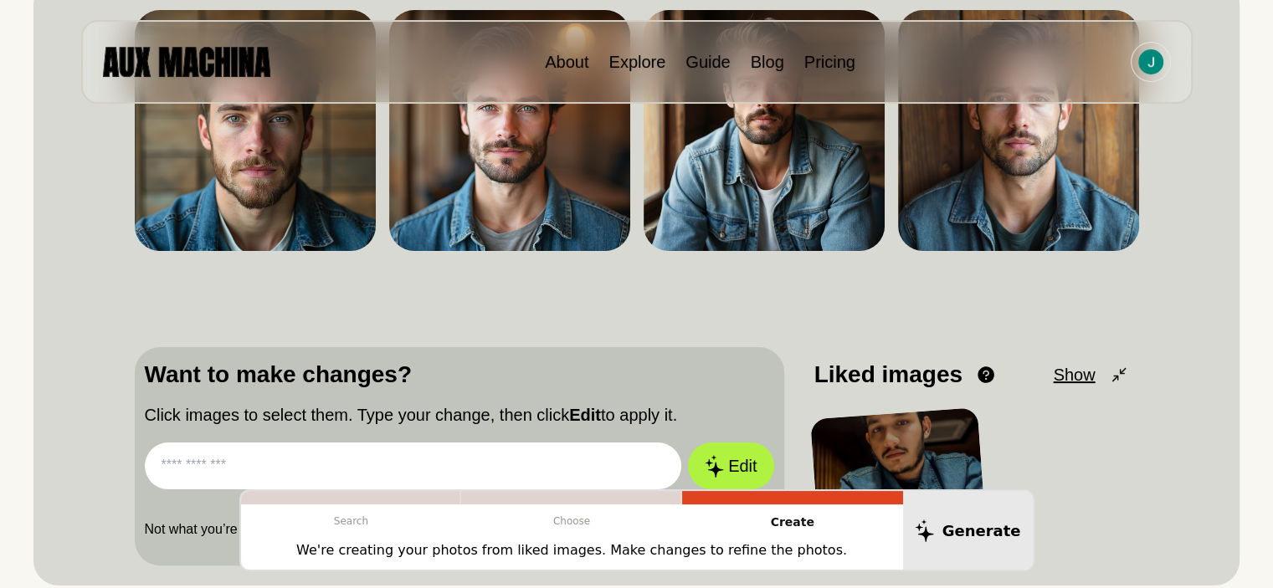
type input "**********"
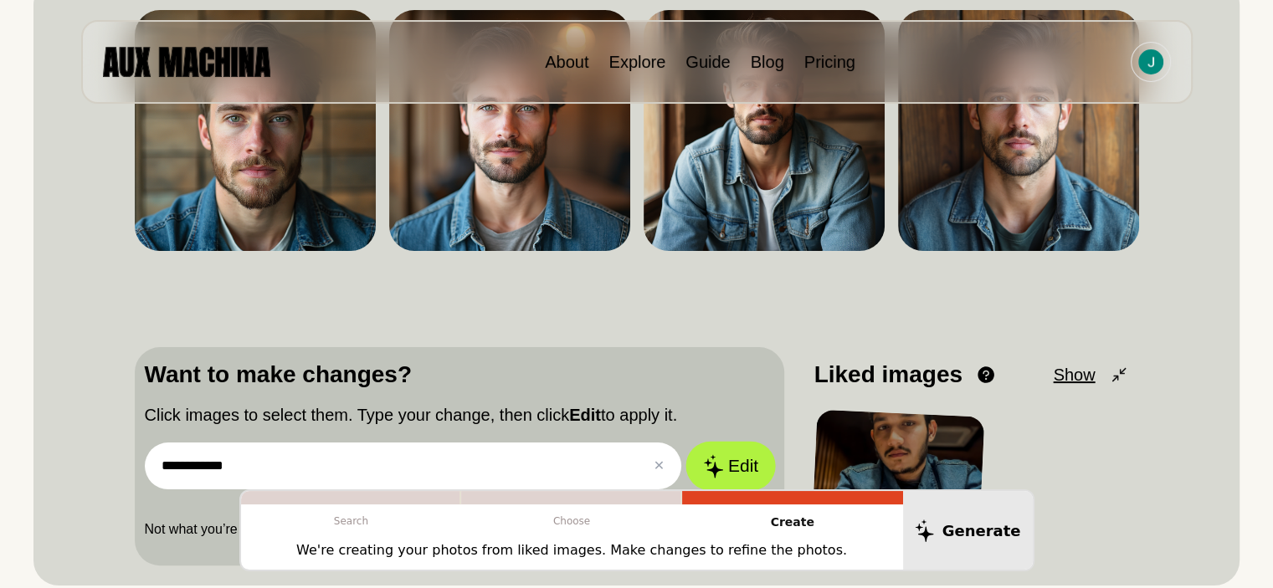
click at [743, 463] on button "Edit" at bounding box center [731, 466] width 90 height 49
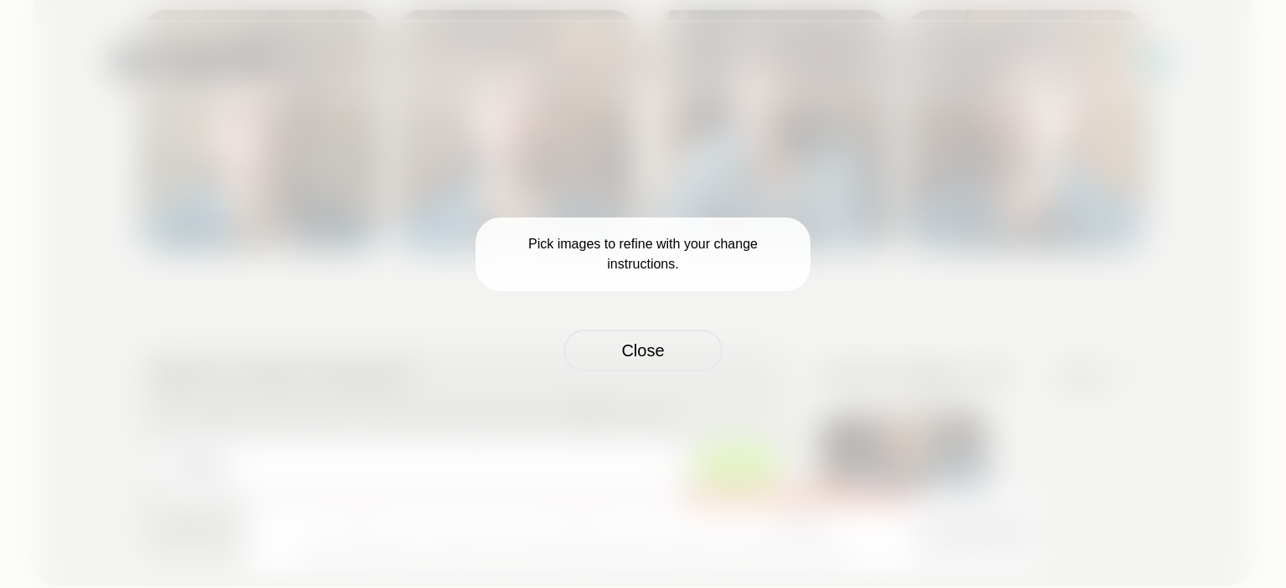
click at [652, 251] on p "Pick images to refine with your change instructions." at bounding box center [642, 255] width 335 height 74
click at [652, 345] on button "Close" at bounding box center [642, 351] width 159 height 42
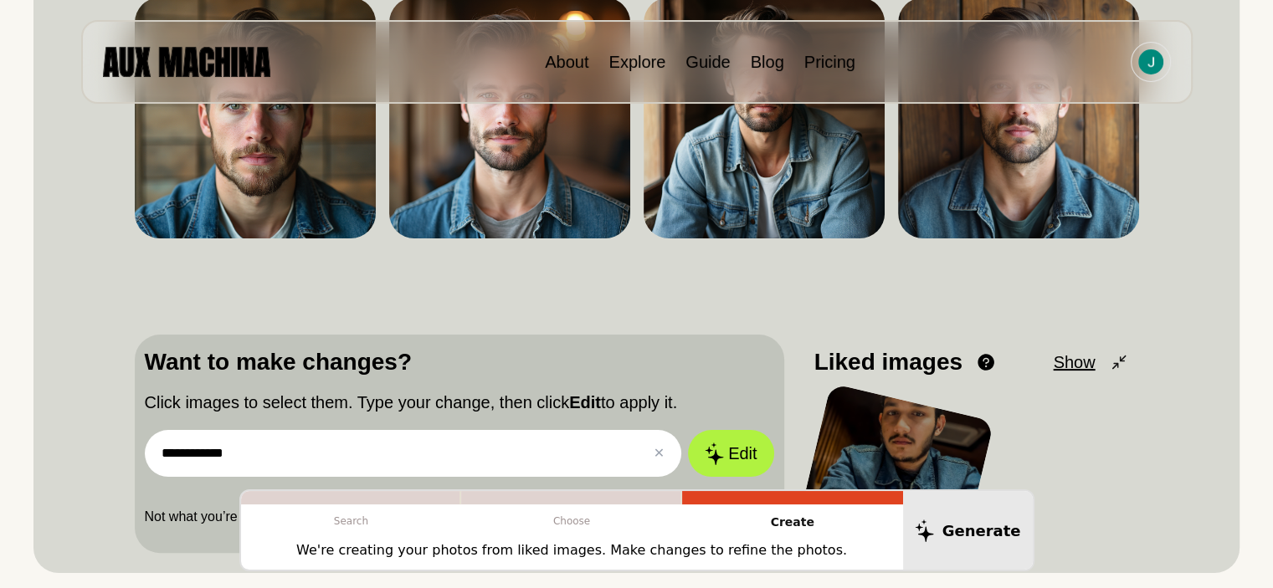
scroll to position [502, 0]
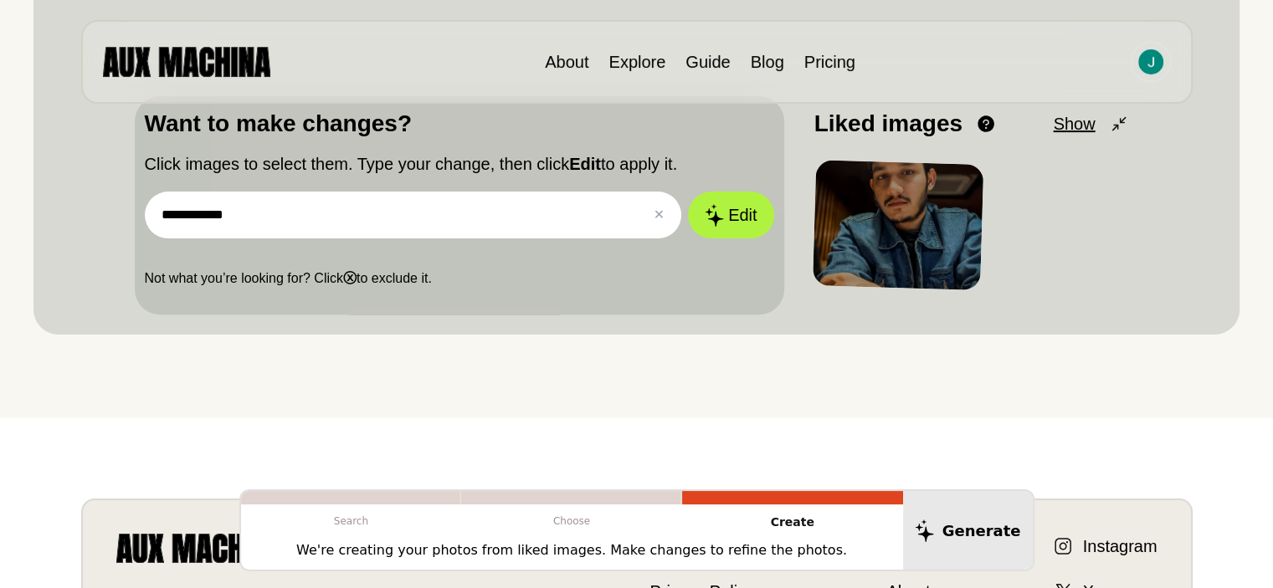
click at [522, 224] on input "**********" at bounding box center [413, 215] width 537 height 47
click at [688, 192] on button "Edit" at bounding box center [730, 215] width 85 height 47
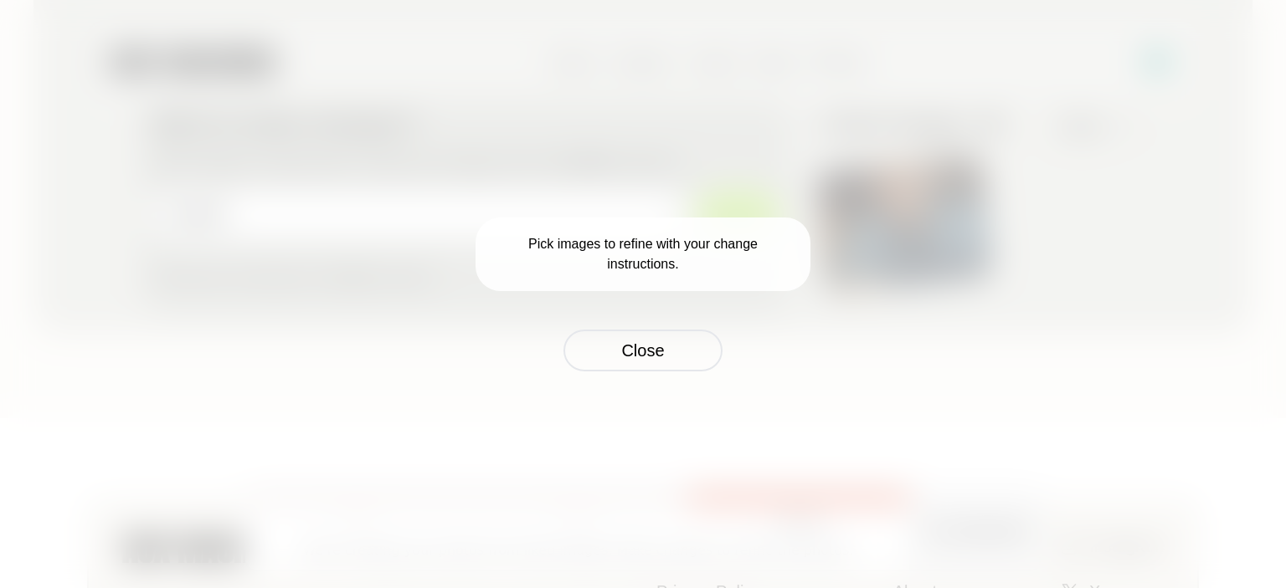
click at [695, 192] on button "Edit" at bounding box center [737, 215] width 85 height 47
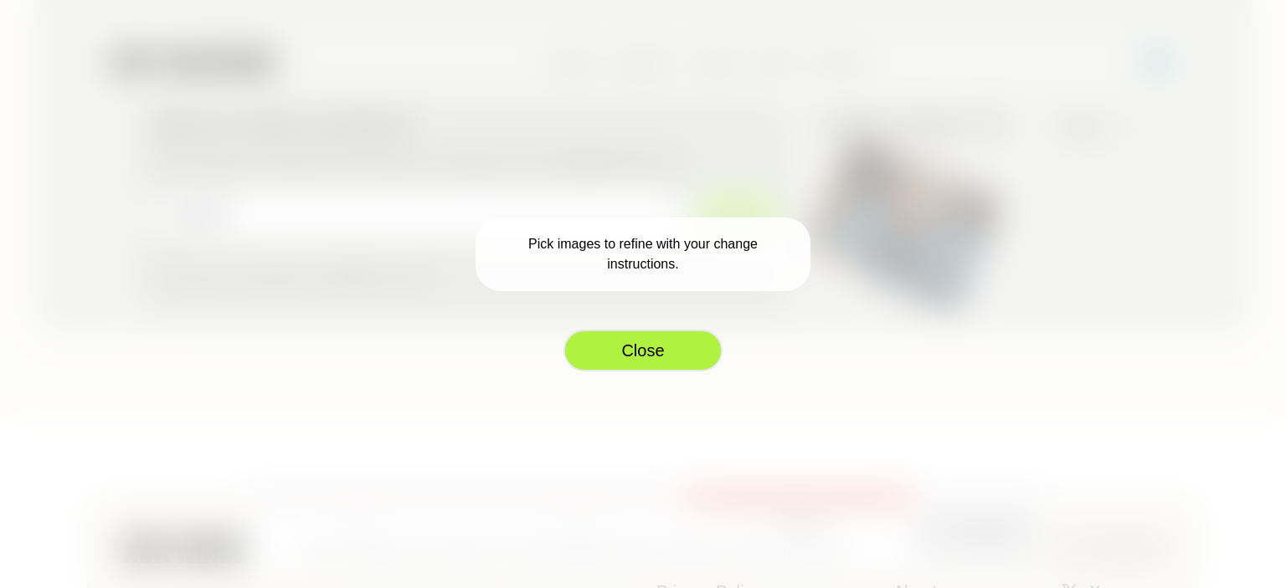
click at [664, 344] on button "Close" at bounding box center [642, 351] width 159 height 42
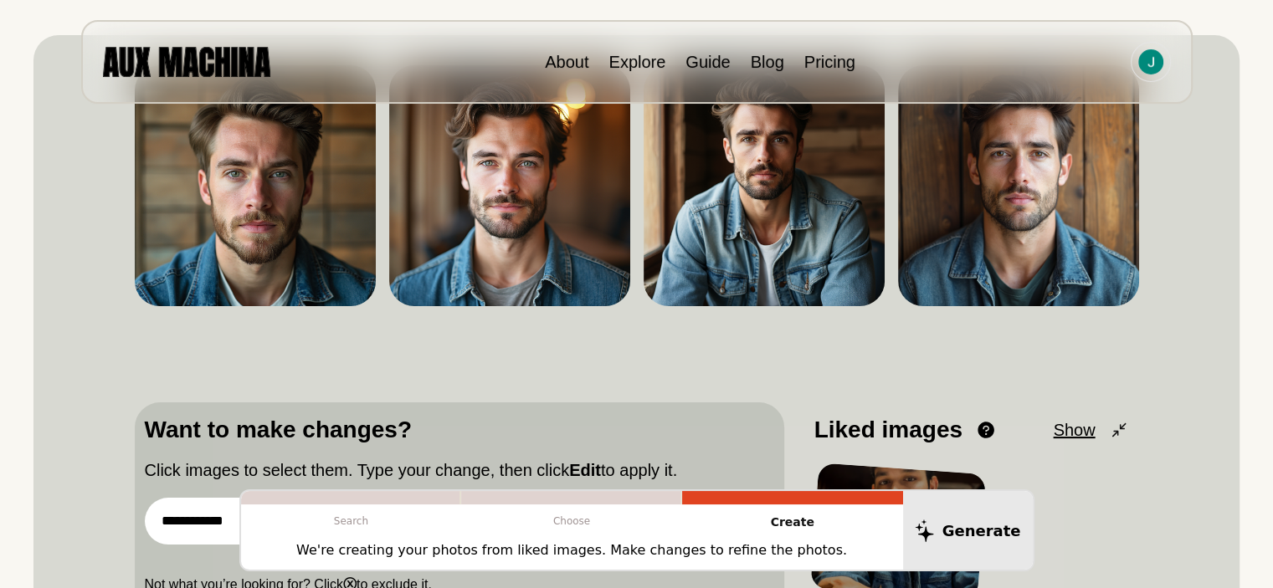
scroll to position [167, 0]
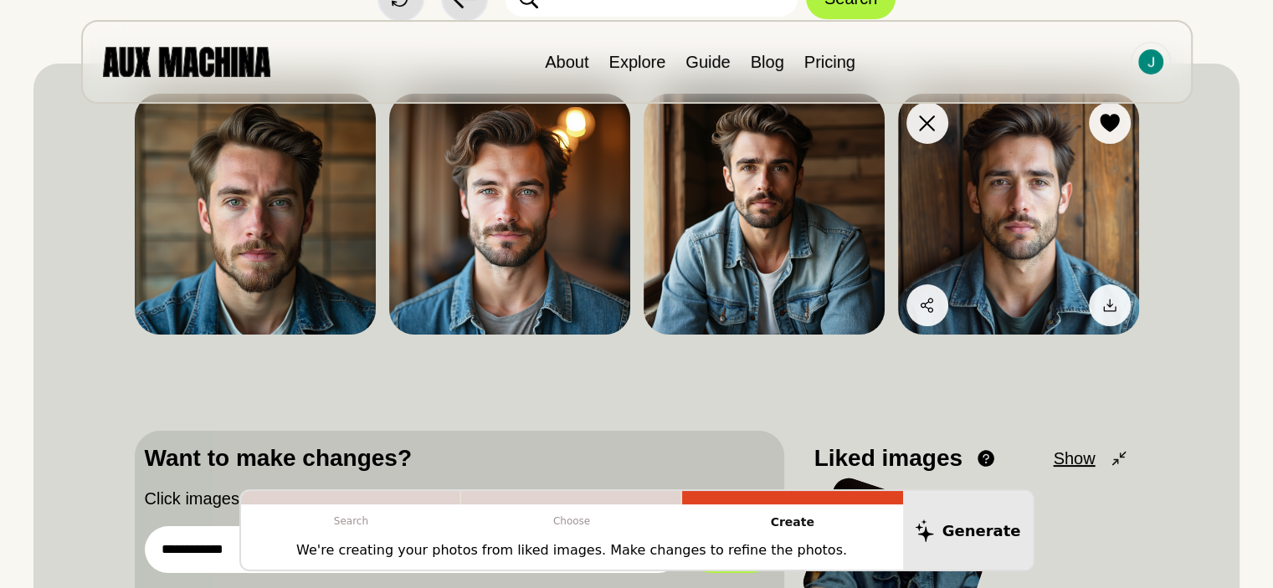
click at [973, 192] on img at bounding box center [1018, 214] width 241 height 241
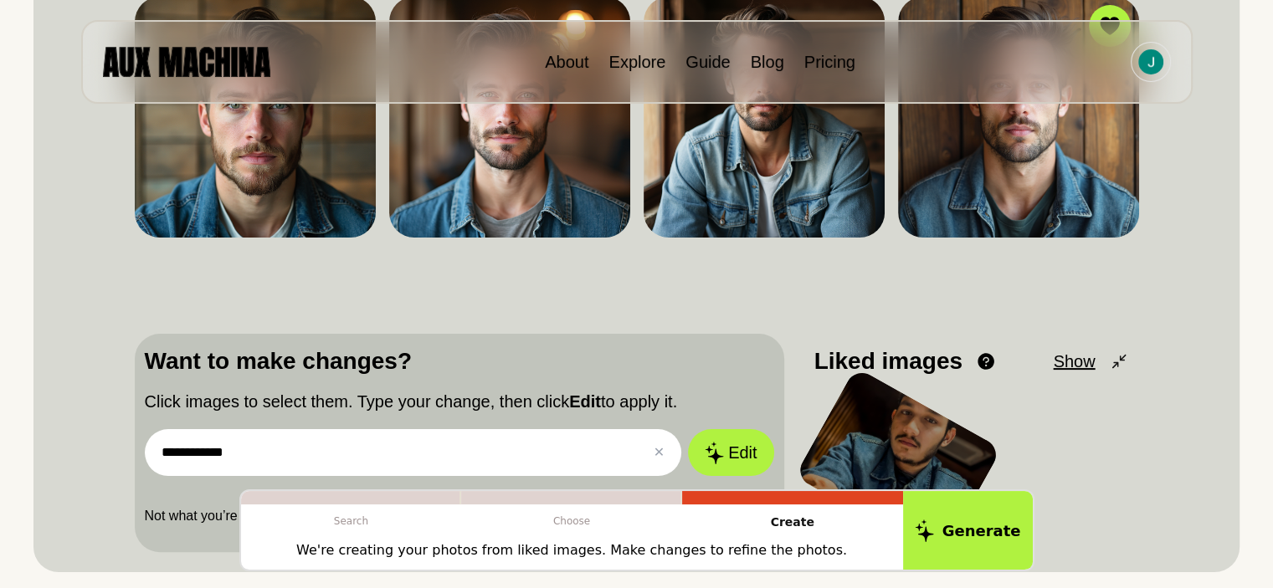
scroll to position [335, 0]
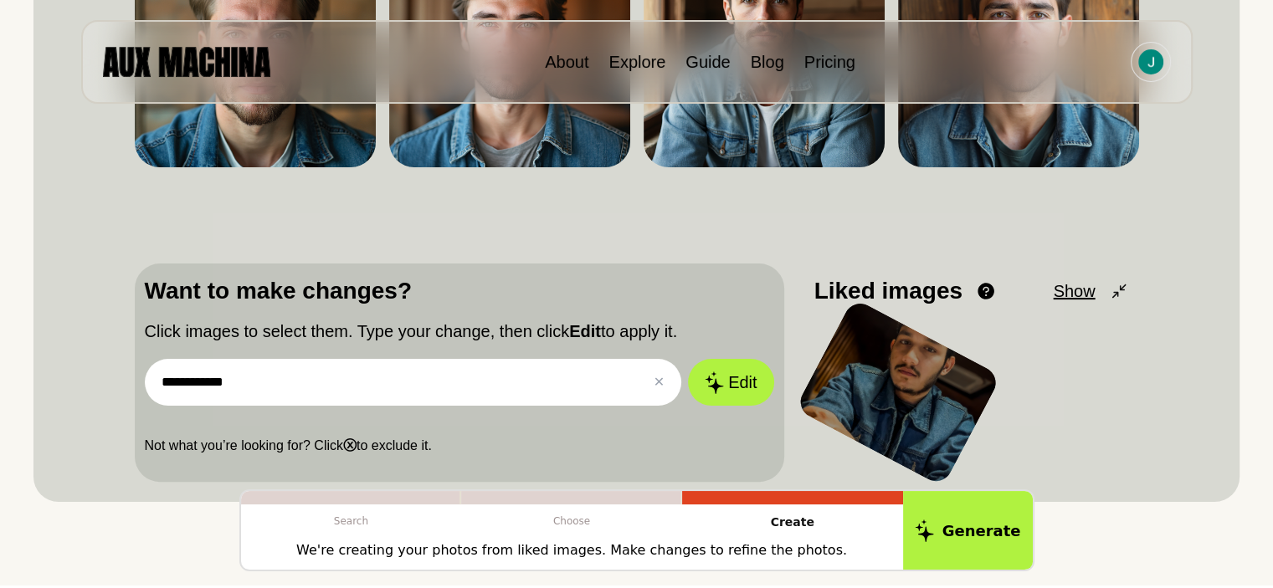
click at [607, 381] on input "**********" at bounding box center [413, 382] width 537 height 47
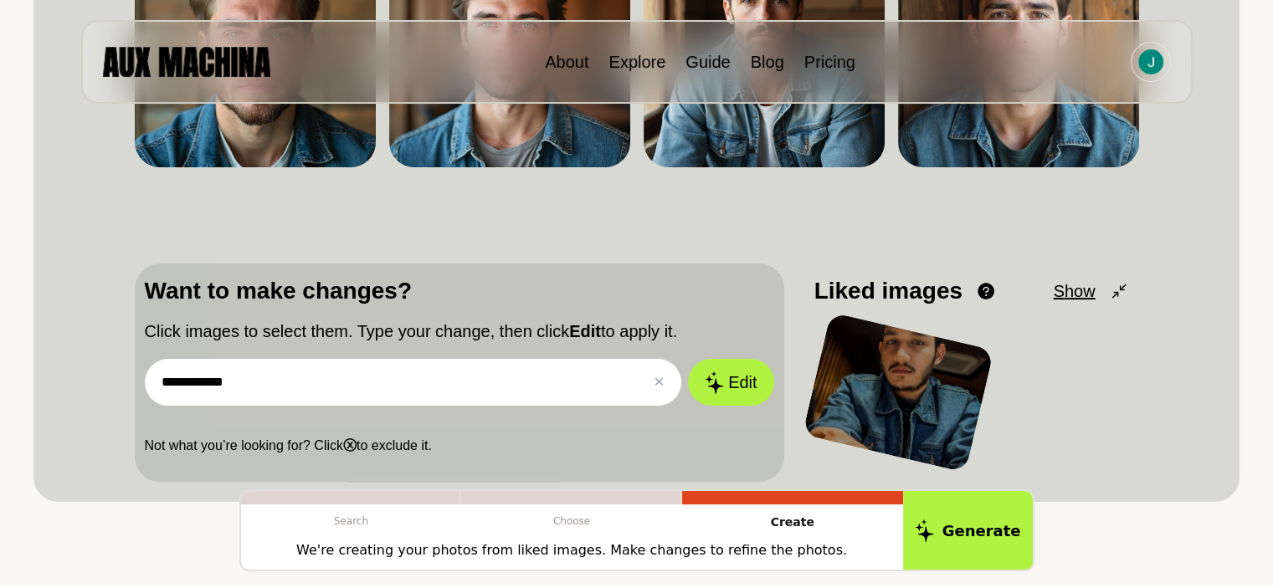
click at [688, 359] on button "Edit" at bounding box center [730, 382] width 85 height 47
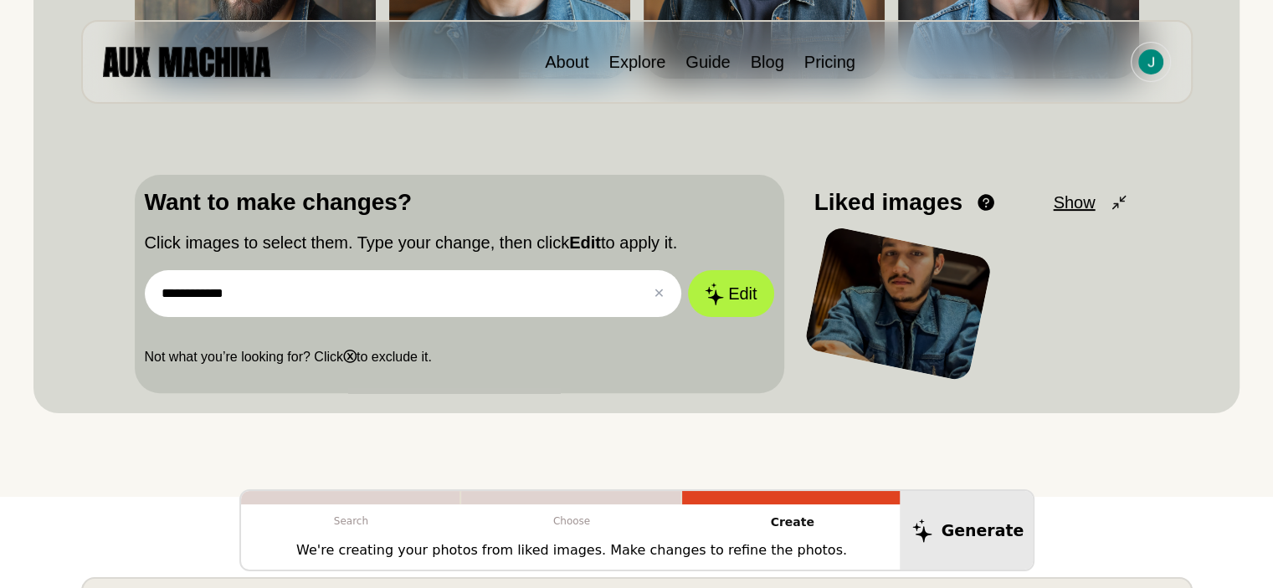
scroll to position [419, 0]
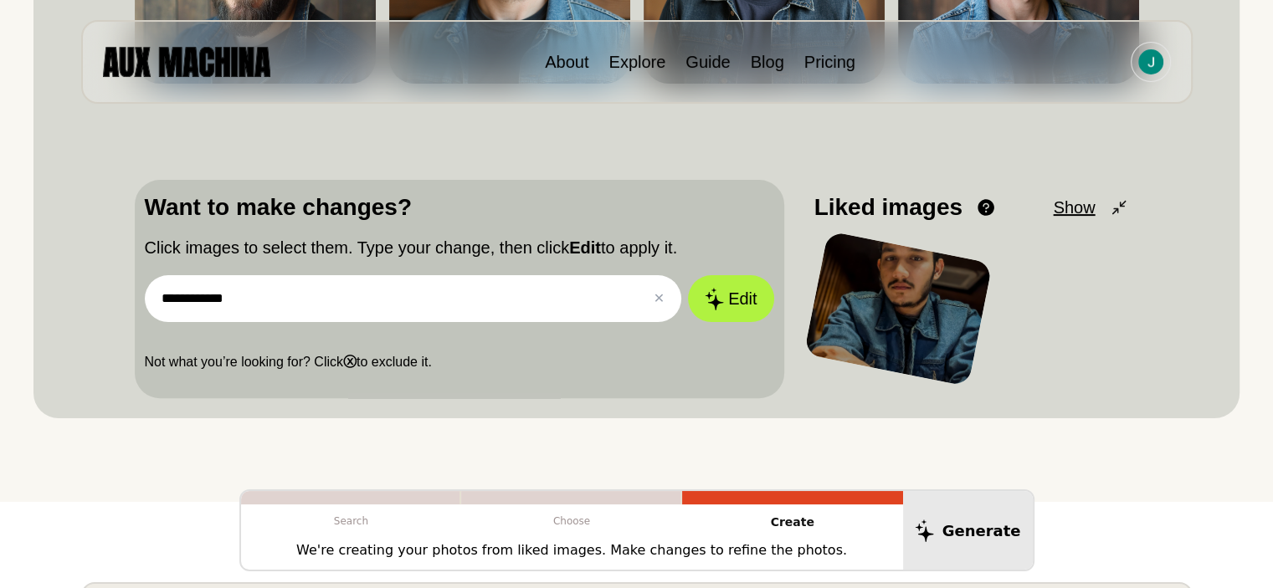
click at [355, 280] on input "**********" at bounding box center [413, 298] width 537 height 47
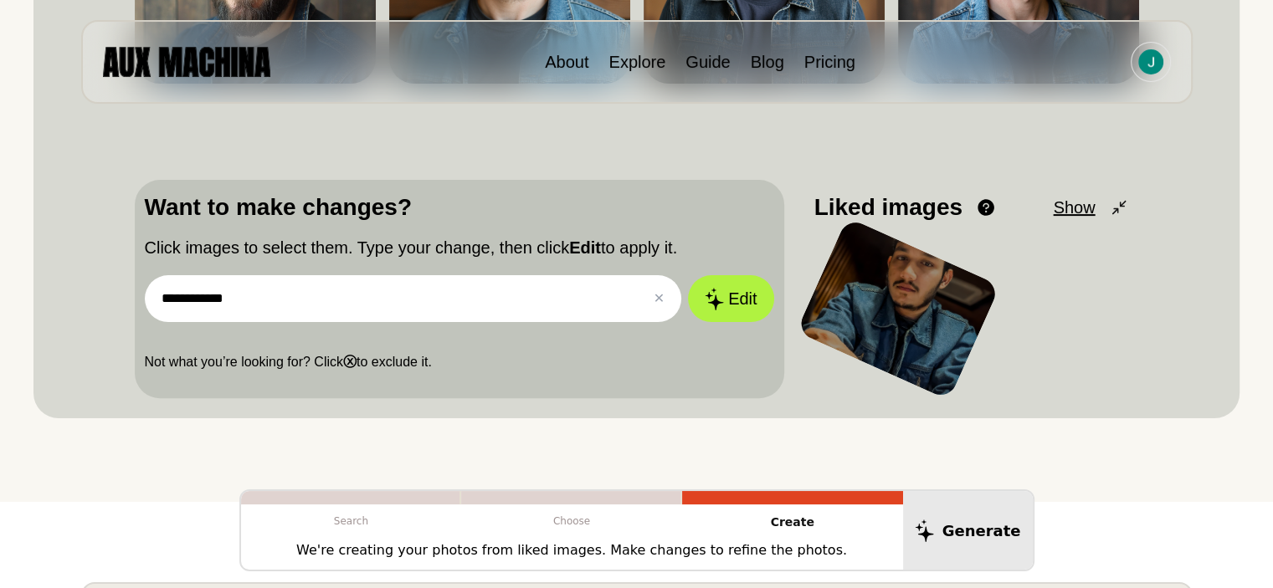
click at [332, 370] on p "Not what you’re looking for? Click ⓧ to exclude it." at bounding box center [460, 362] width 630 height 20
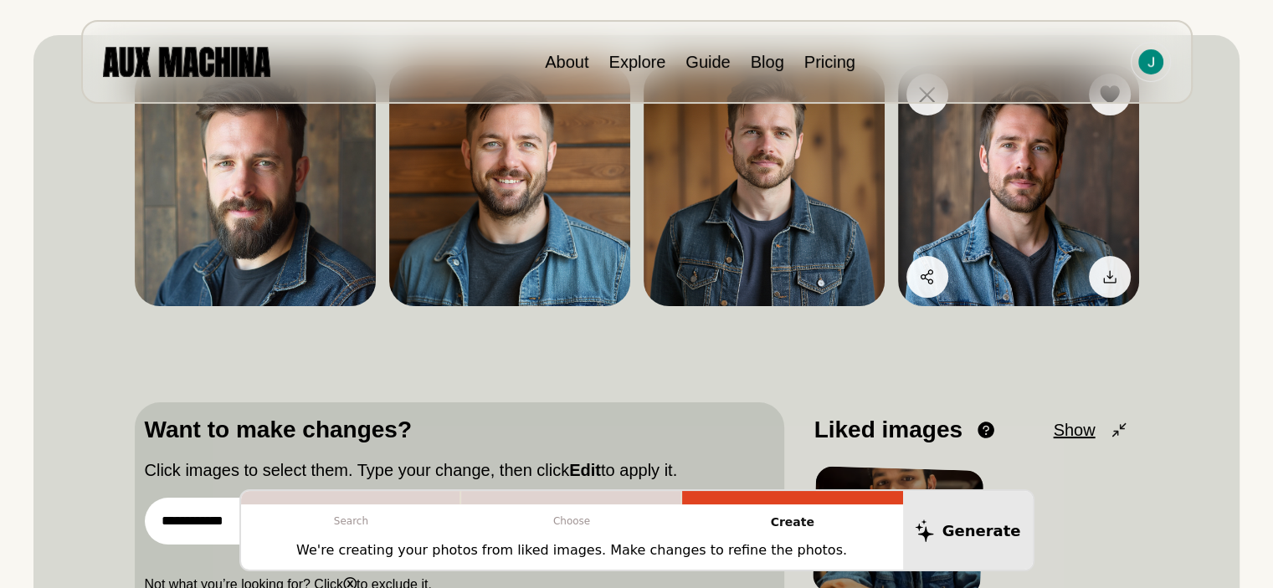
scroll to position [84, 0]
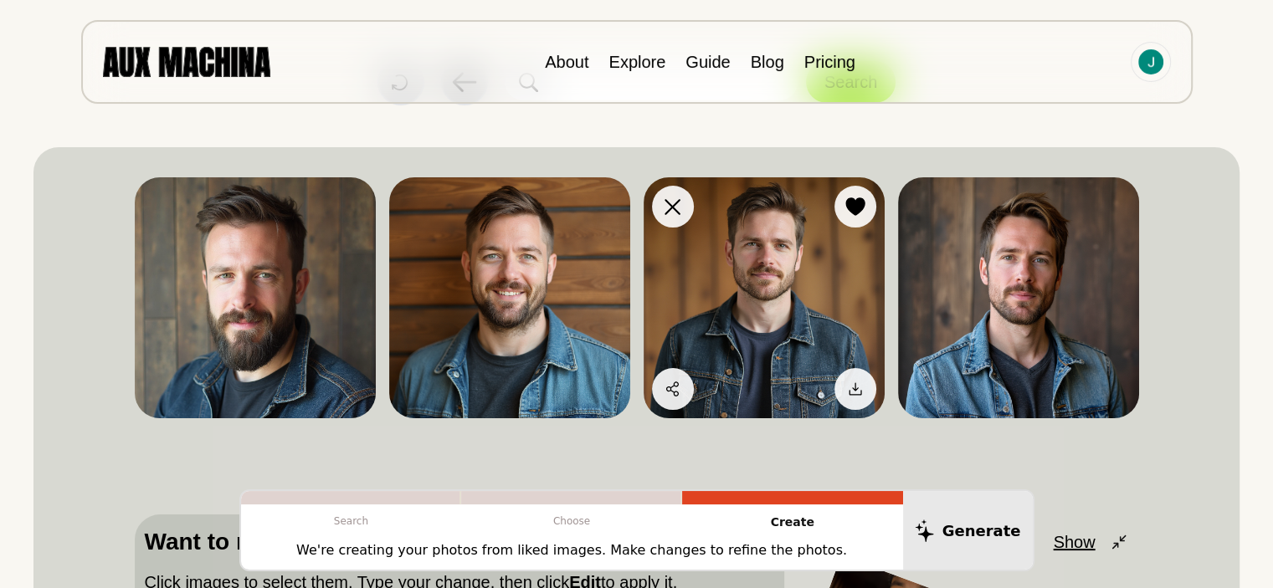
click at [758, 247] on img at bounding box center [764, 297] width 241 height 241
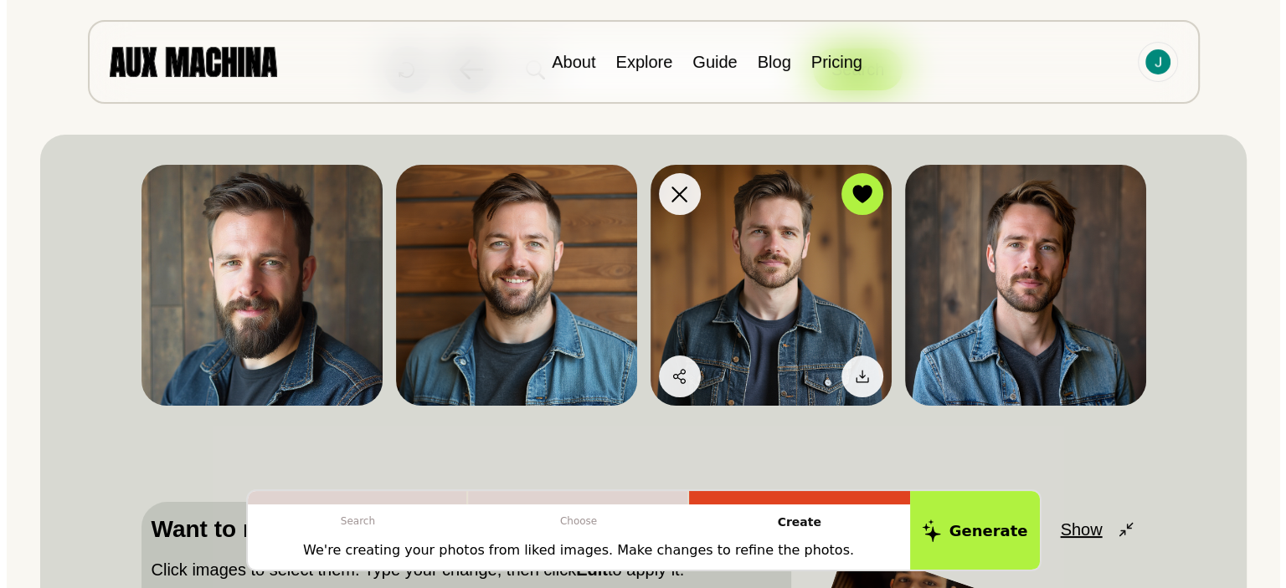
scroll to position [335, 0]
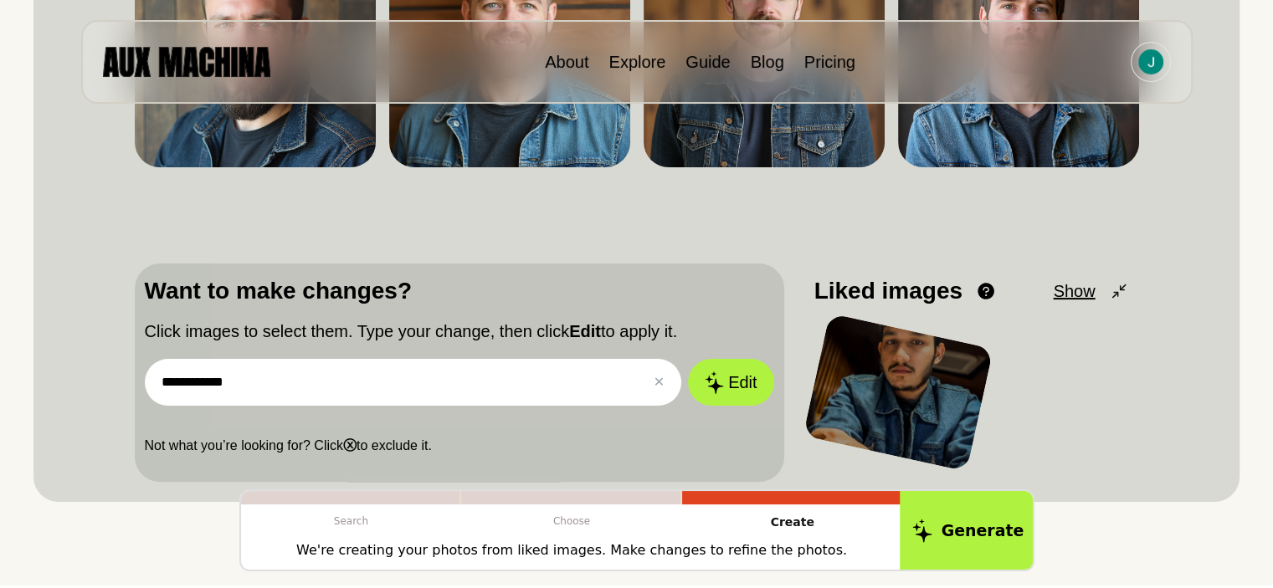
click at [980, 542] on button "Generate" at bounding box center [968, 531] width 136 height 83
